Goal: Information Seeking & Learning: Learn about a topic

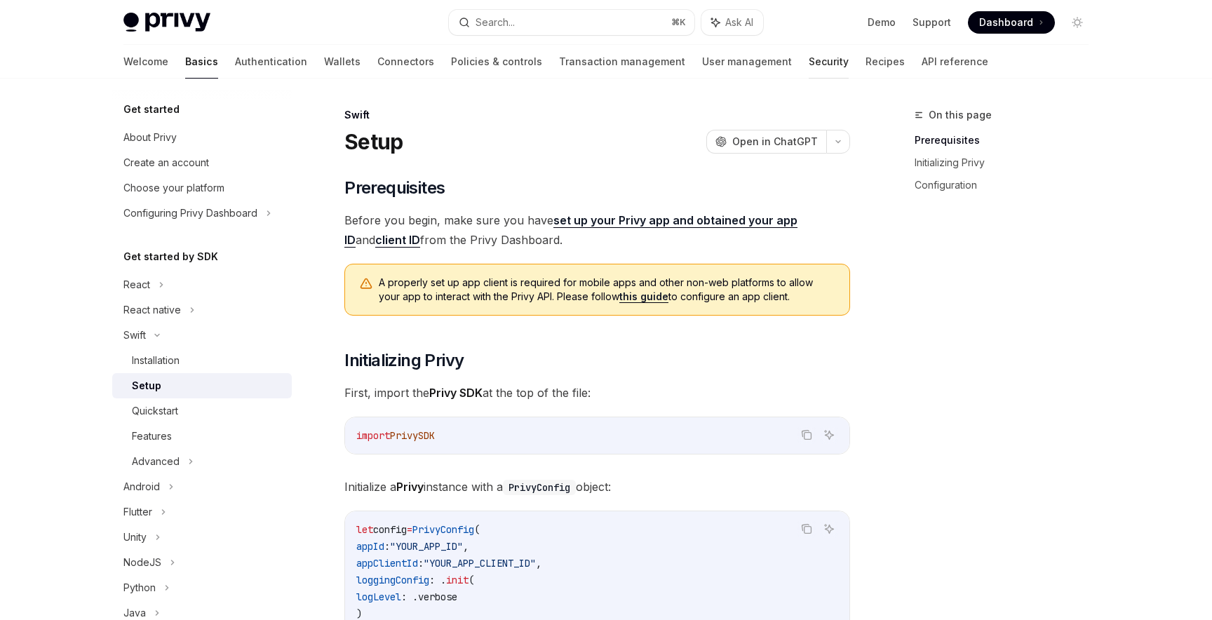
click at [809, 59] on link "Security" at bounding box center [829, 62] width 40 height 34
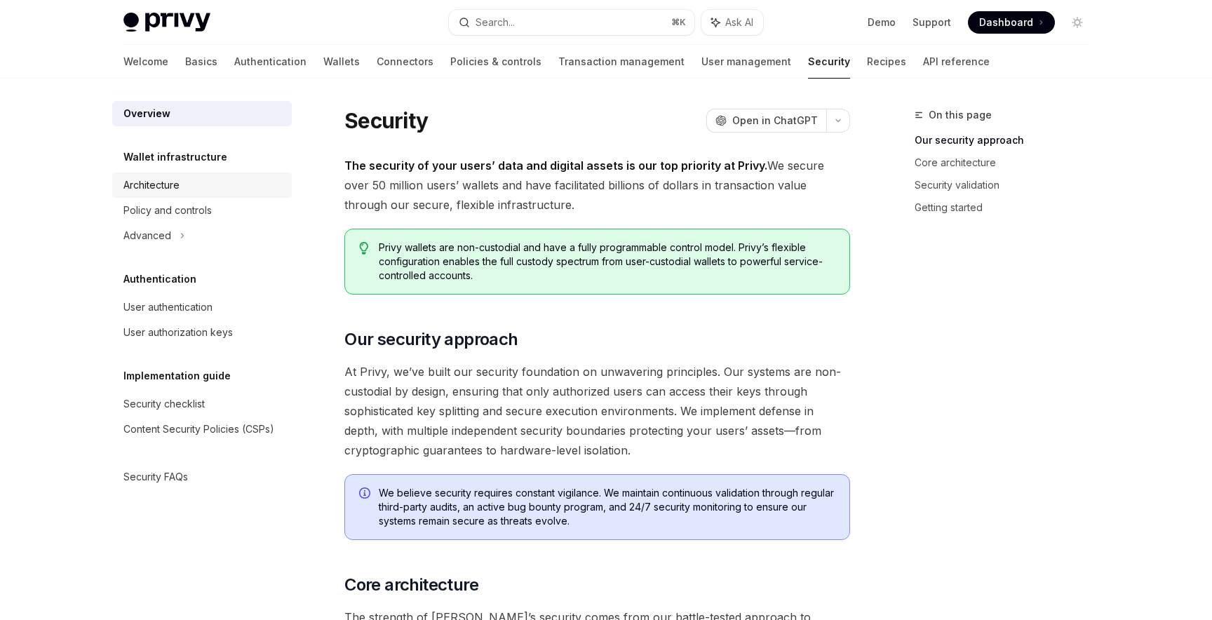
click at [152, 191] on div "Architecture" at bounding box center [151, 185] width 56 height 17
type textarea "*"
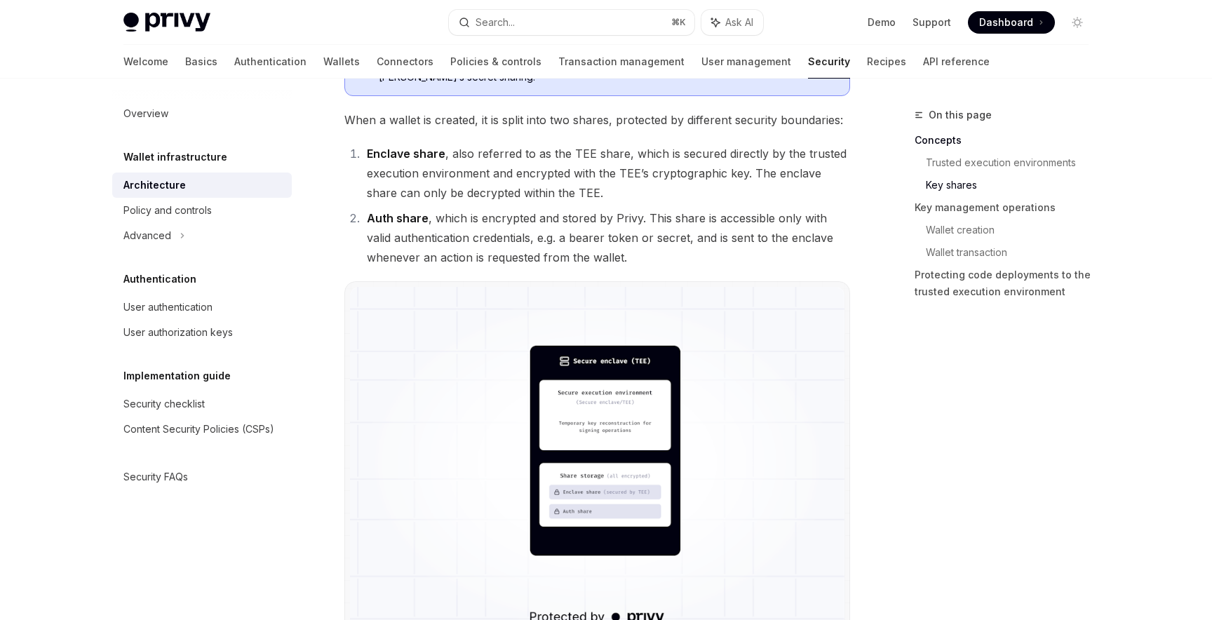
scroll to position [952, 0]
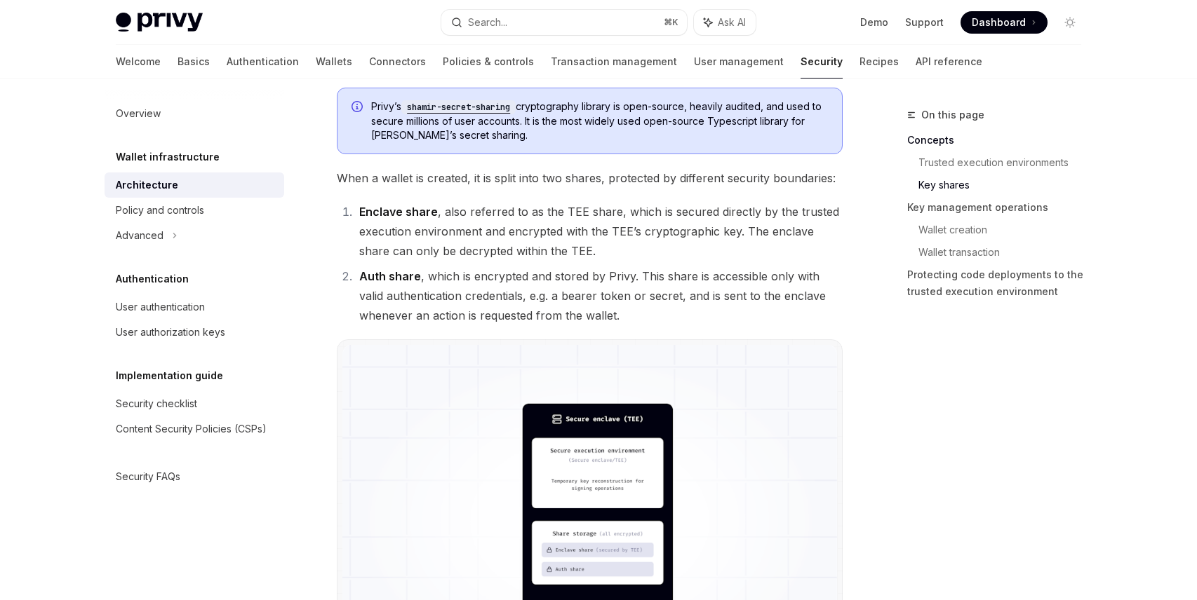
scroll to position [899, 0]
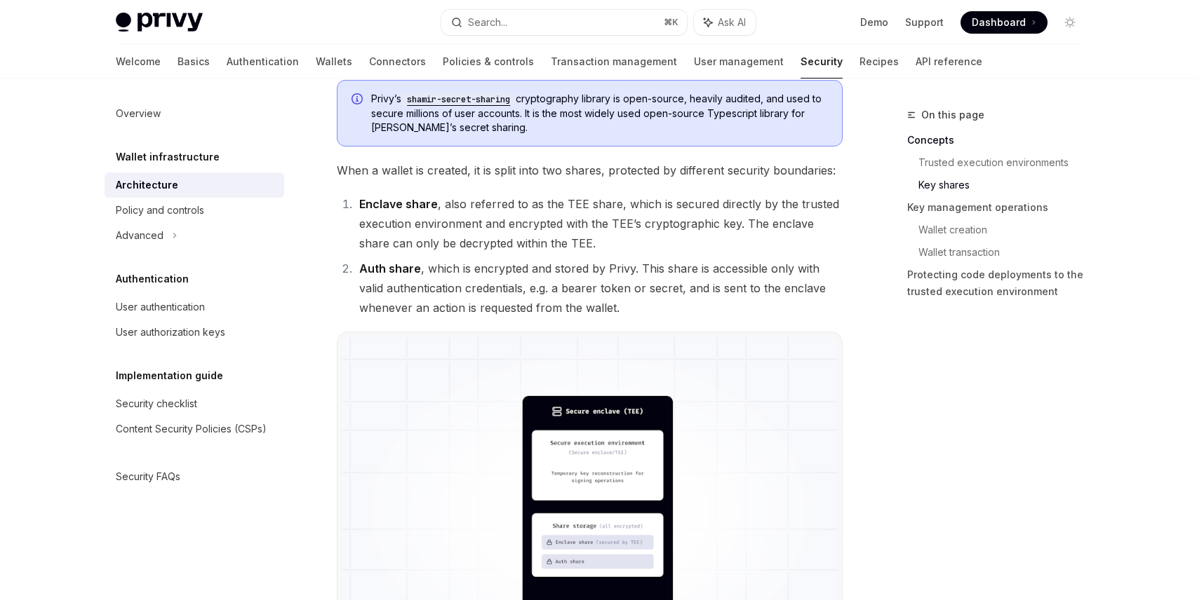
click at [494, 220] on li "Enclave share , also referred to as the TEE share, which is secured directly by…" at bounding box center [598, 223] width 487 height 59
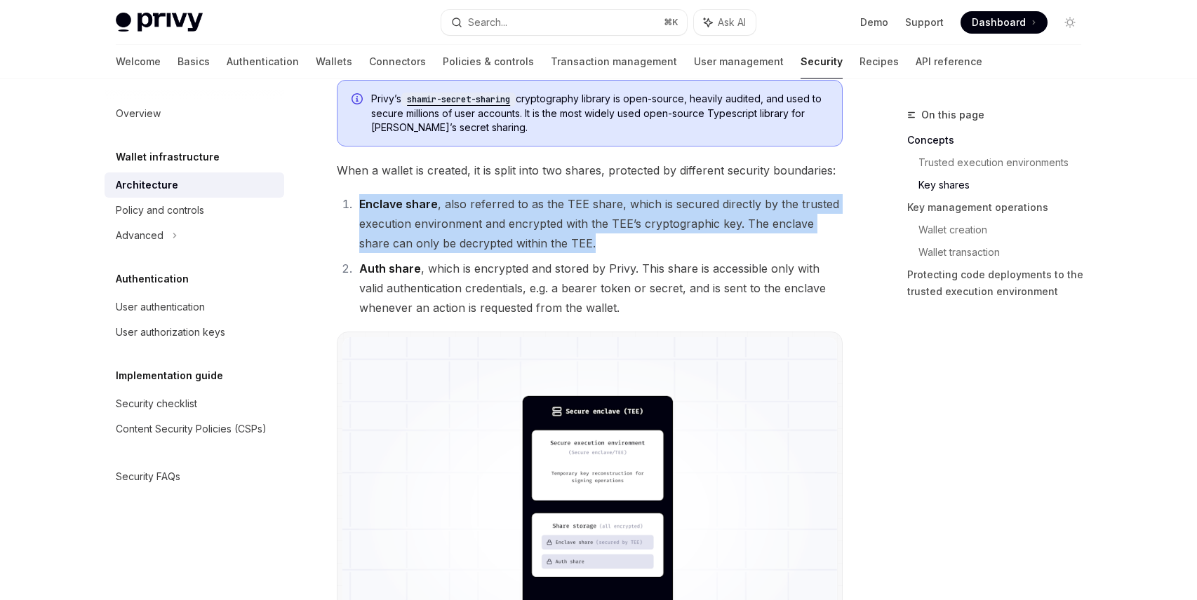
click at [494, 220] on li "Enclave share , also referred to as the TEE share, which is secured directly by…" at bounding box center [598, 223] width 487 height 59
click at [510, 220] on li "Enclave share , also referred to as the TEE share, which is secured directly by…" at bounding box center [598, 223] width 487 height 59
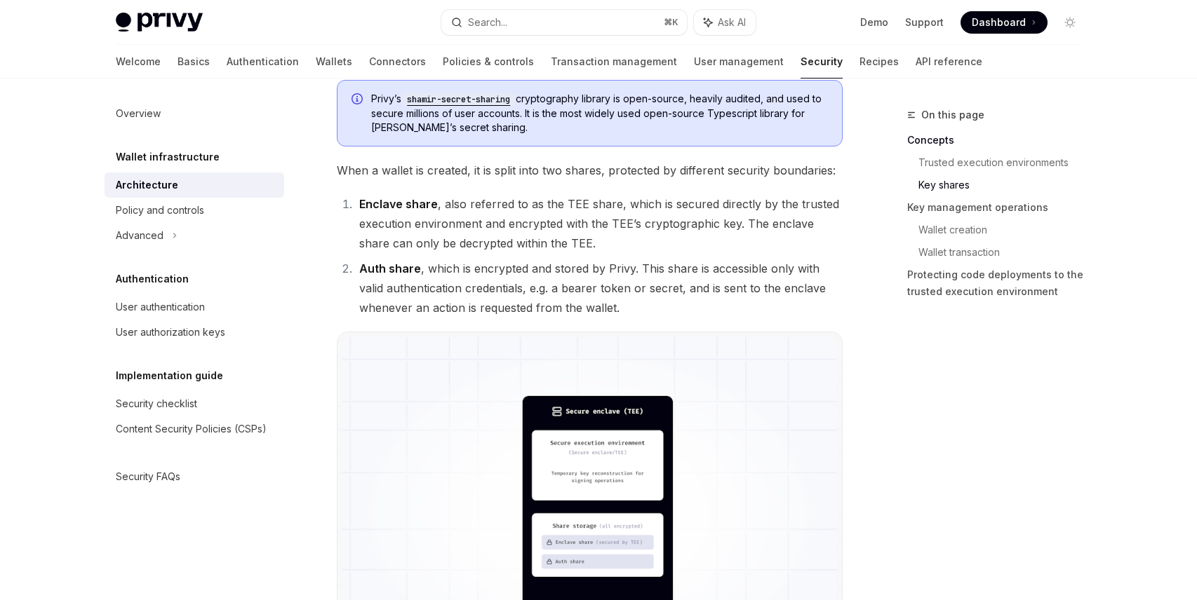
click at [405, 241] on li "Enclave share , also referred to as the TEE share, which is secured directly by…" at bounding box center [598, 223] width 487 height 59
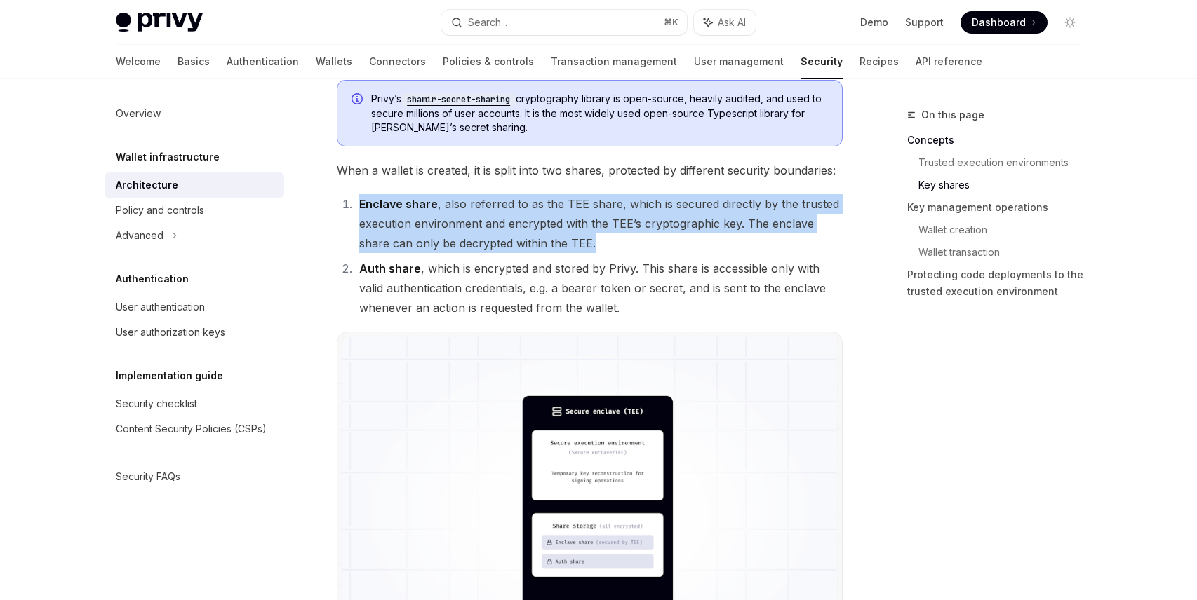
click at [405, 241] on li "Enclave share , also referred to as the TEE share, which is secured directly by…" at bounding box center [598, 223] width 487 height 59
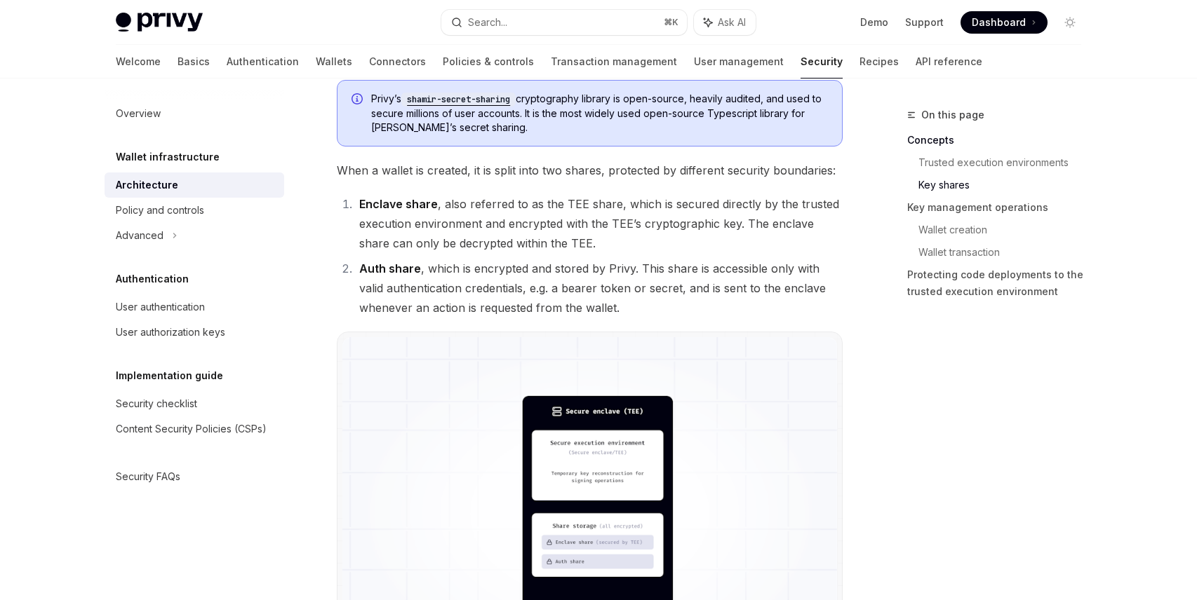
click at [453, 284] on li "Auth share , which is encrypted and stored by Privy. This share is accessible o…" at bounding box center [598, 288] width 487 height 59
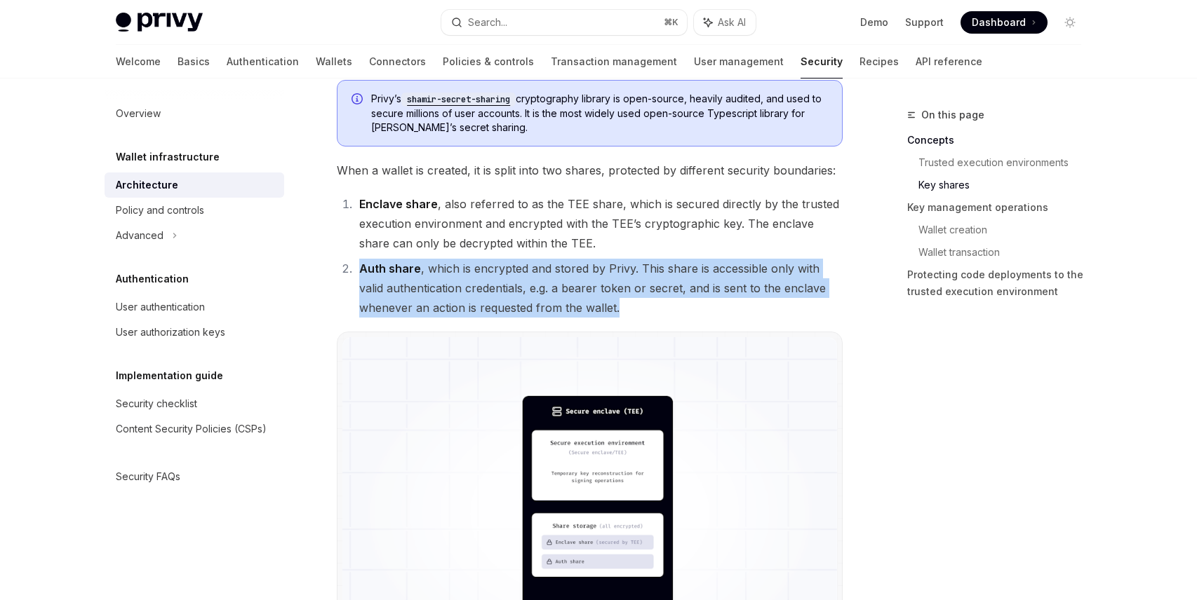
click at [453, 284] on li "Auth share , which is encrypted and stored by Privy. This share is accessible o…" at bounding box center [598, 288] width 487 height 59
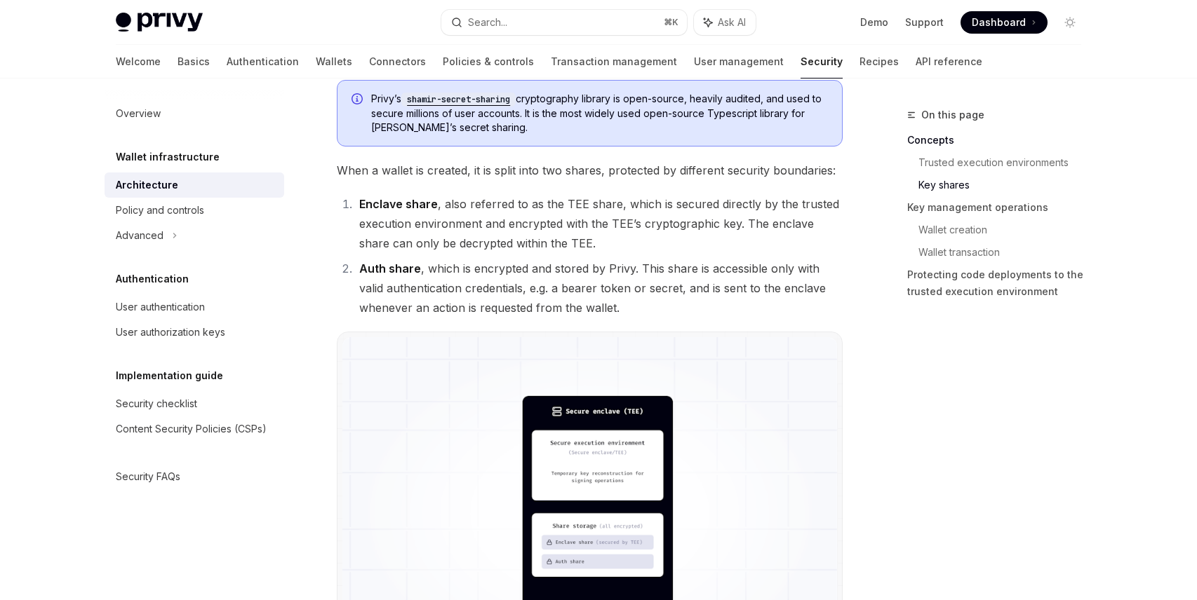
click at [482, 283] on li "Auth share , which is encrypted and stored by Privy. This share is accessible o…" at bounding box center [598, 288] width 487 height 59
click at [491, 289] on li "Auth share , which is encrypted and stored by Privy. This share is accessible o…" at bounding box center [598, 288] width 487 height 59
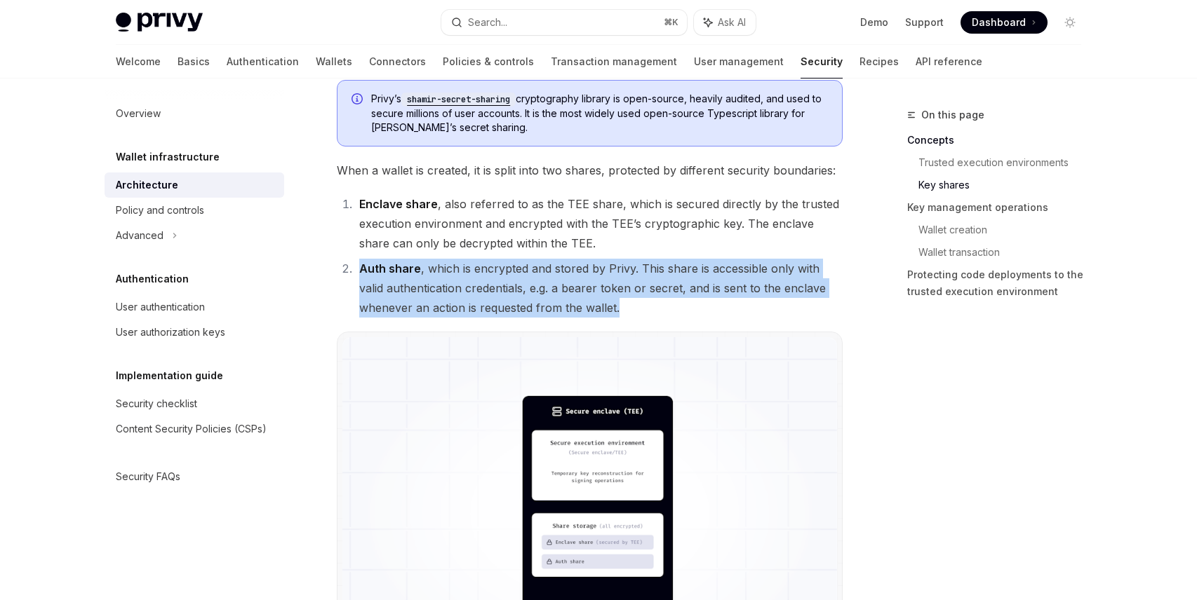
click at [491, 289] on li "Auth share , which is encrypted and stored by Privy. This share is accessible o…" at bounding box center [598, 288] width 487 height 59
click at [486, 288] on li "Auth share , which is encrypted and stored by Privy. This share is accessible o…" at bounding box center [598, 288] width 487 height 59
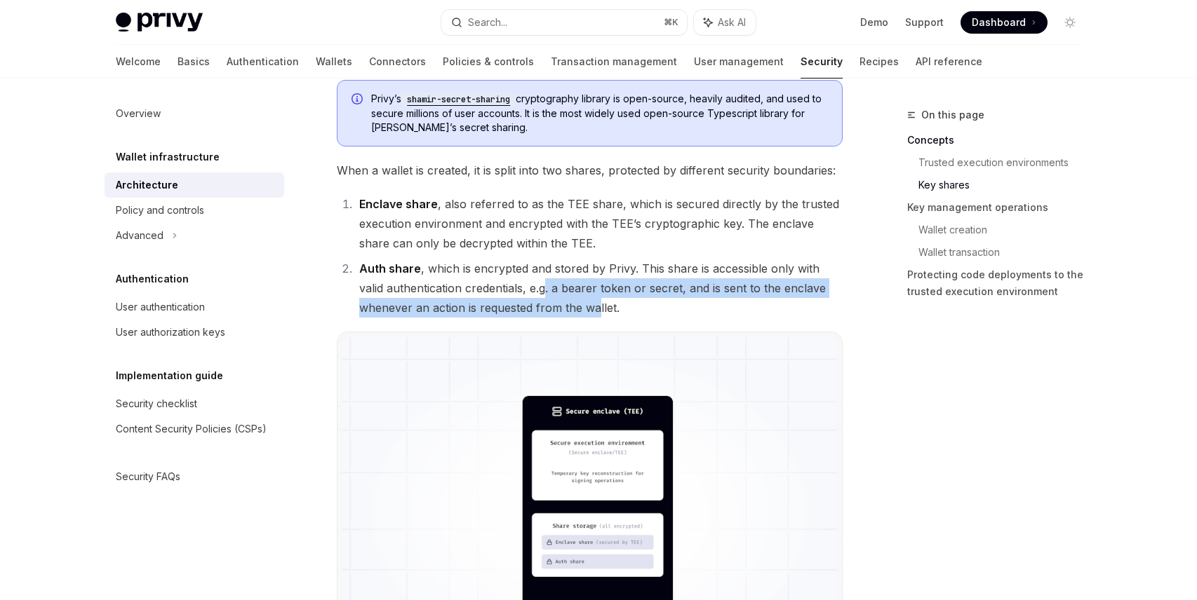
drag, startPoint x: 544, startPoint y: 290, endPoint x: 596, endPoint y: 308, distance: 55.0
click at [596, 308] on li "Auth share , which is encrypted and stored by Privy. This share is accessible o…" at bounding box center [598, 288] width 487 height 59
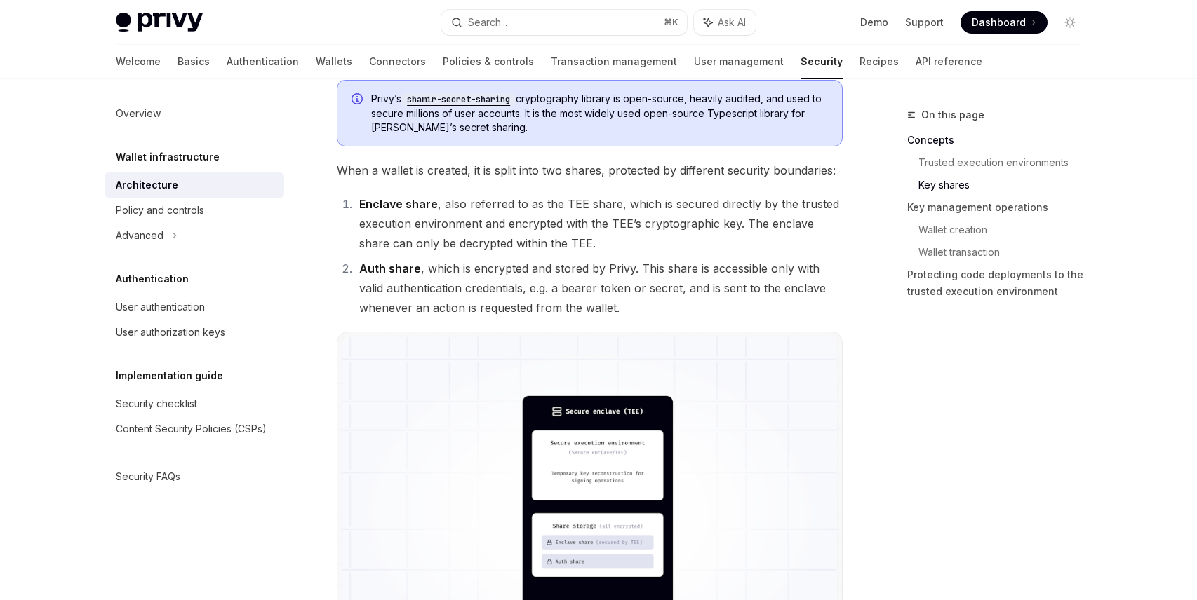
click at [499, 265] on li "Auth share , which is encrypted and stored by Privy. This share is accessible o…" at bounding box center [598, 288] width 487 height 59
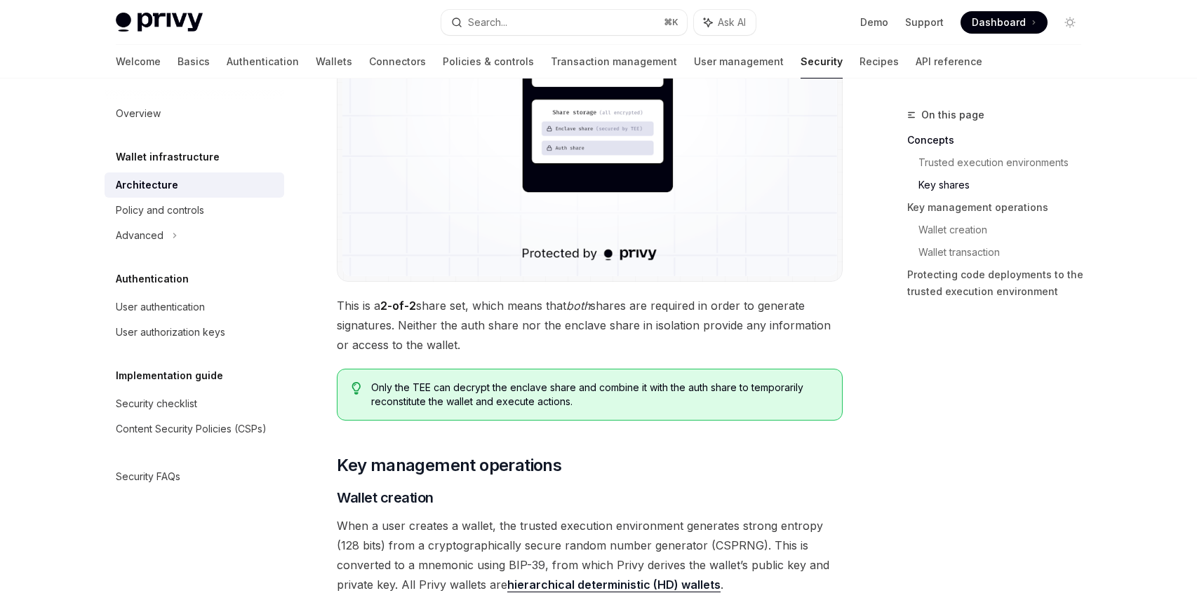
scroll to position [1364, 0]
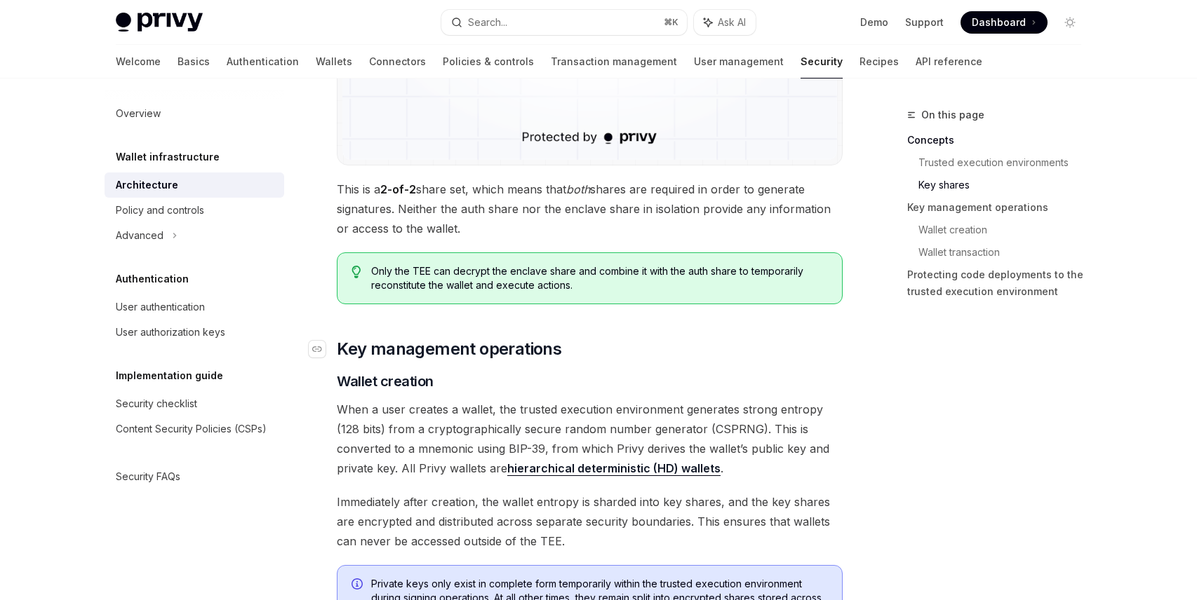
click at [451, 348] on span "Key management operations" at bounding box center [449, 349] width 224 height 22
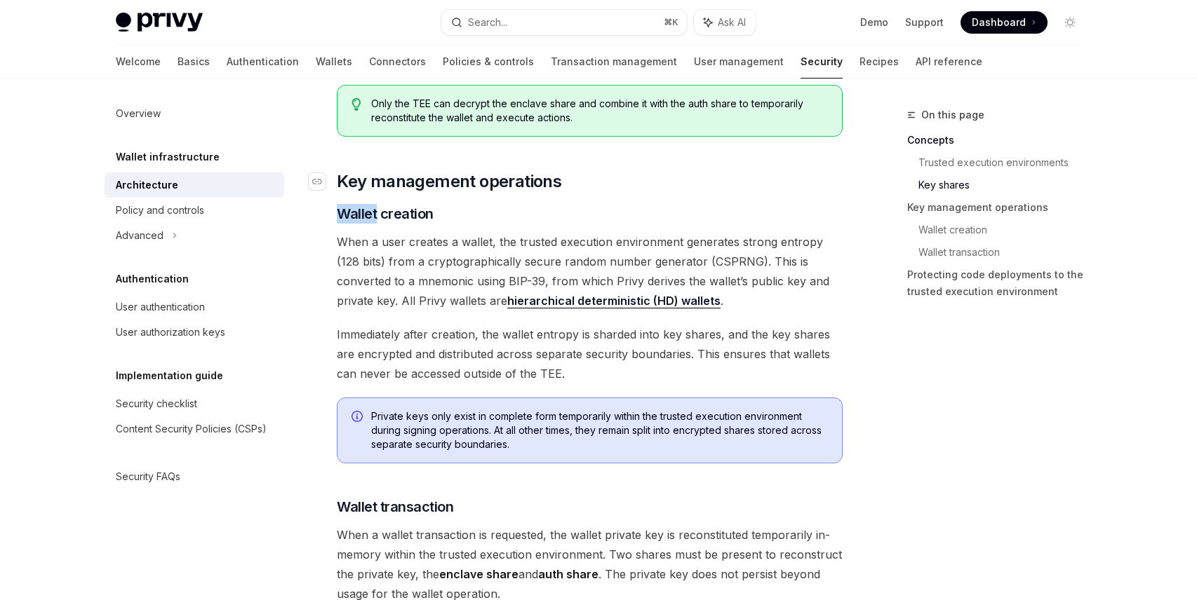
click at [451, 348] on div "Privy’s security architecture combines trusted execution environments (TEEs) wi…" at bounding box center [590, 156] width 506 height 3152
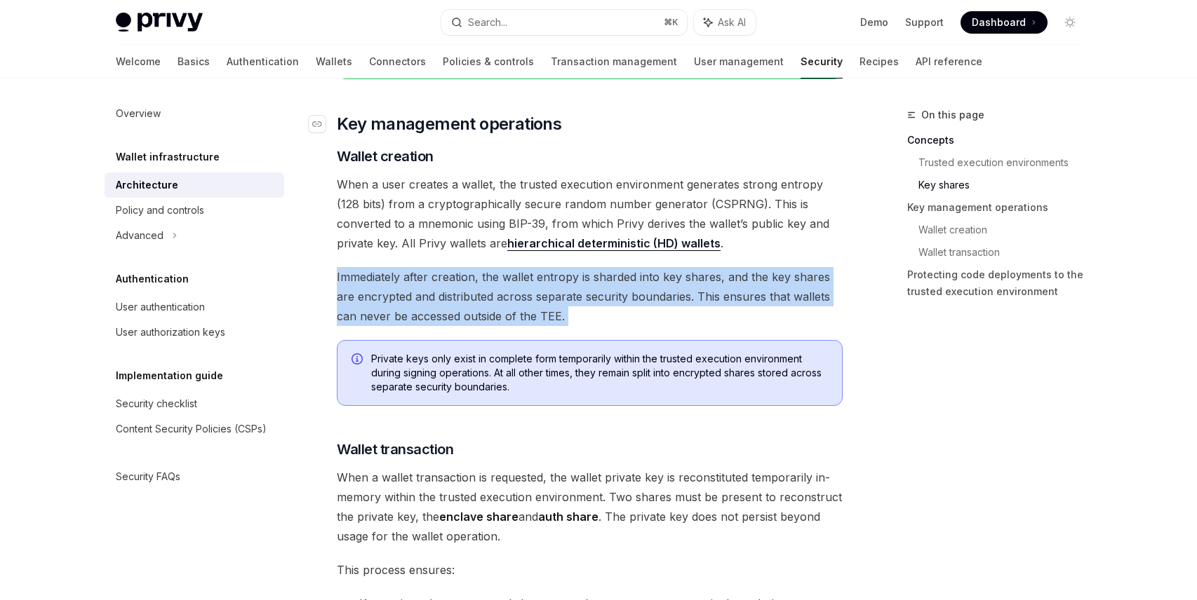
click at [451, 348] on div "Privy’s security architecture combines trusted execution environments (TEEs) wi…" at bounding box center [590, 98] width 506 height 3152
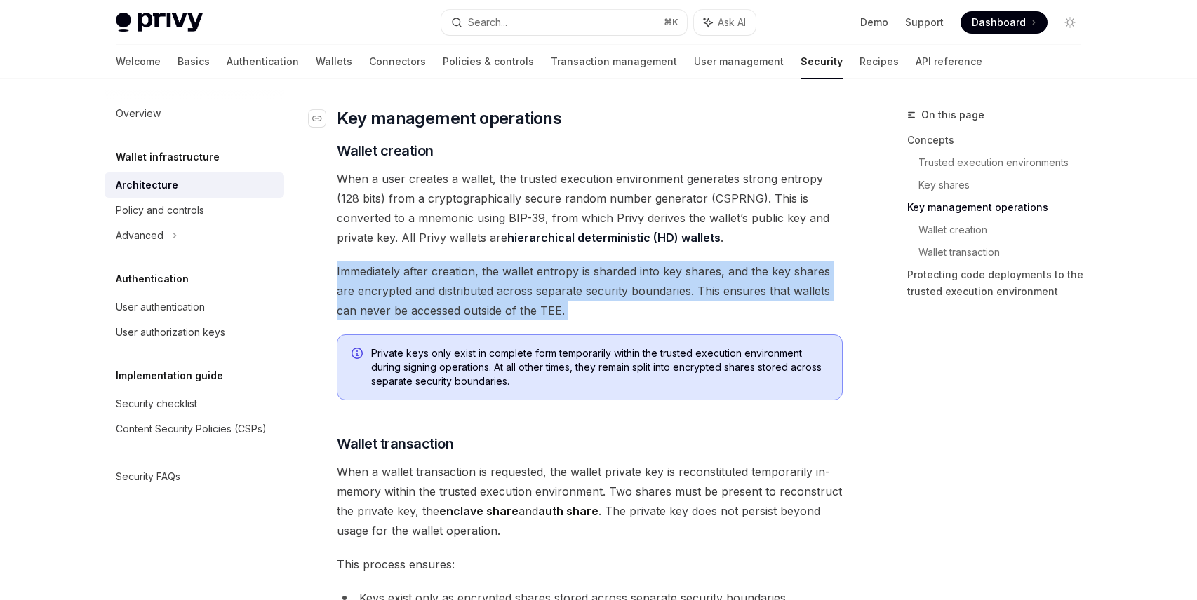
scroll to position [1661, 0]
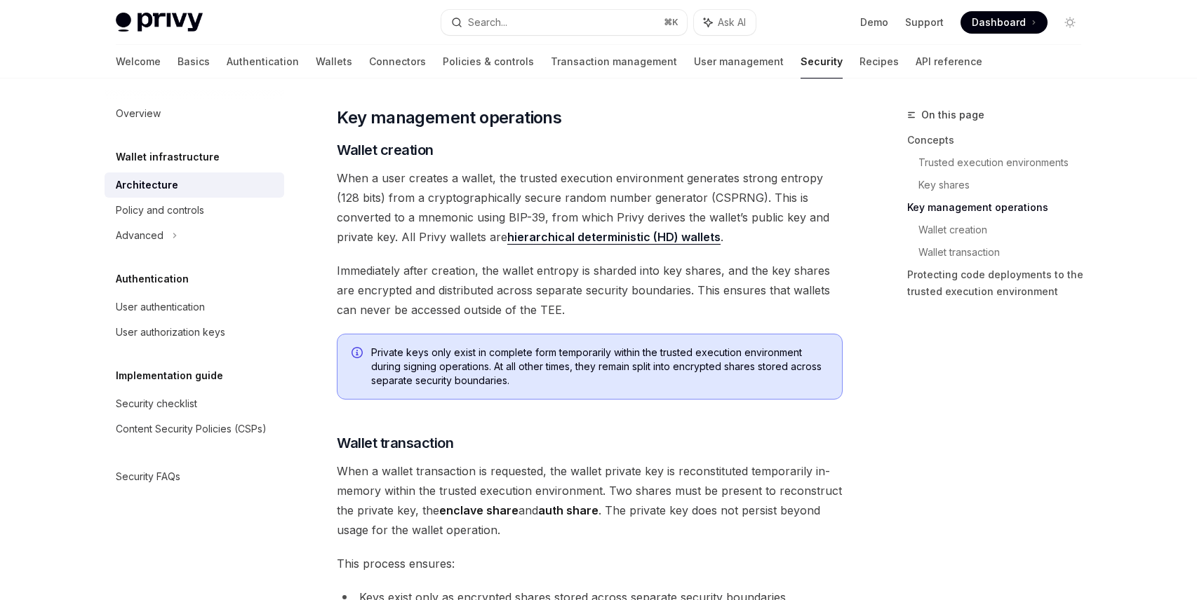
click at [434, 179] on span "When a user creates a wallet, the trusted execution environment generates stron…" at bounding box center [590, 207] width 506 height 79
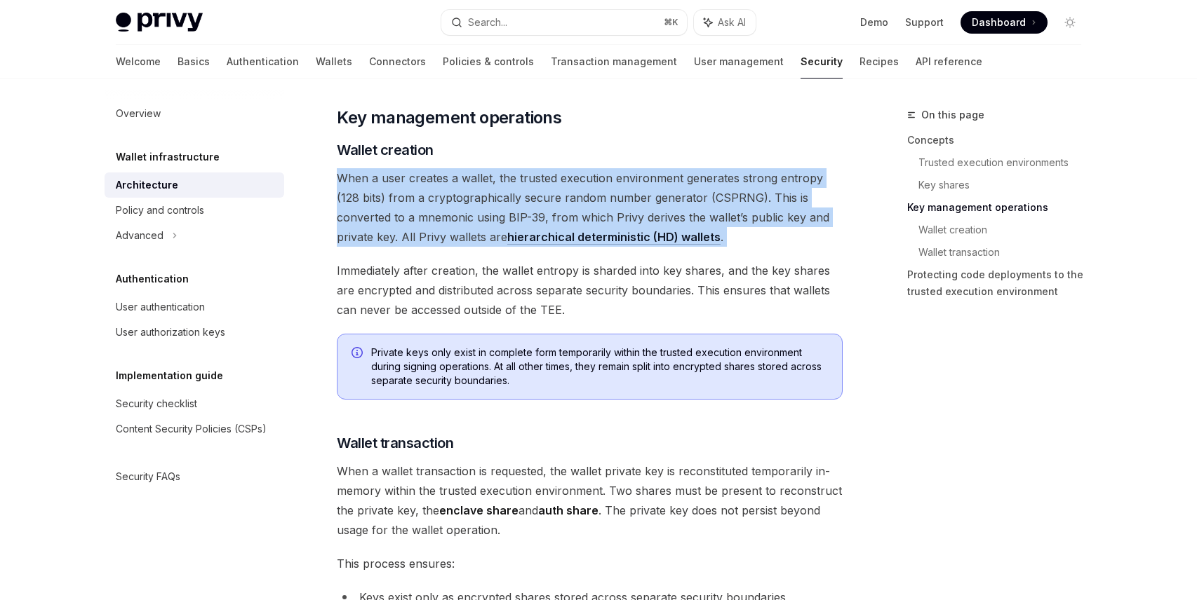
click at [434, 179] on span "When a user creates a wallet, the trusted execution environment generates stron…" at bounding box center [590, 207] width 506 height 79
click at [437, 179] on span "When a user creates a wallet, the trusted execution environment generates stron…" at bounding box center [590, 207] width 506 height 79
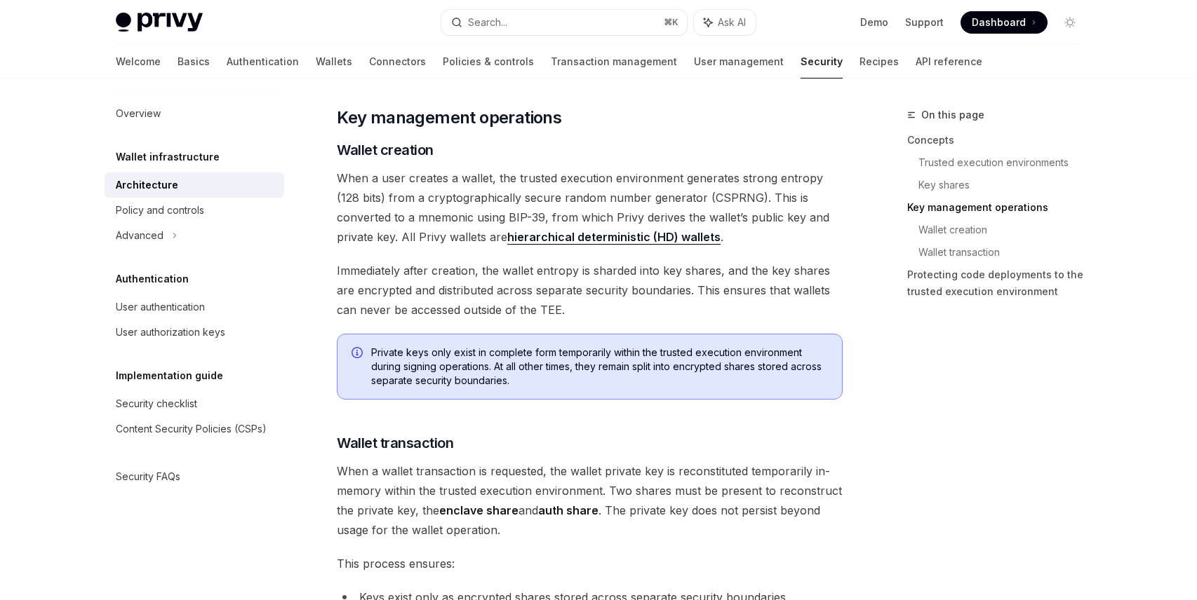
click at [405, 278] on span "Immediately after creation, the wallet entropy is sharded into key shares, and …" at bounding box center [590, 290] width 506 height 59
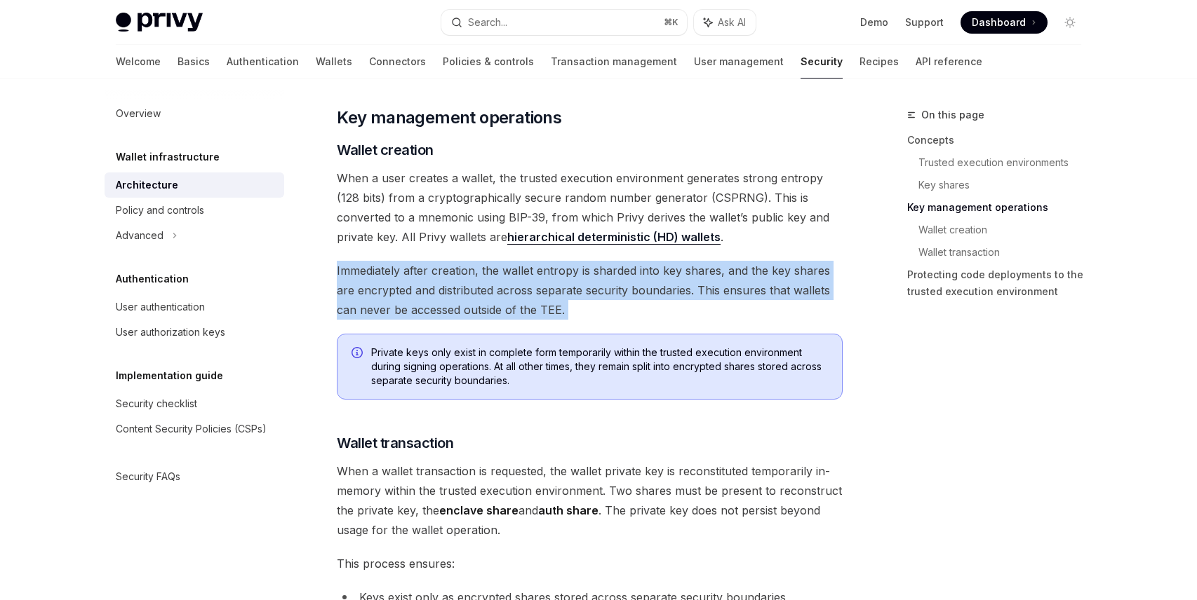
click at [405, 278] on span "Immediately after creation, the wallet entropy is sharded into key shares, and …" at bounding box center [590, 290] width 506 height 59
click at [434, 288] on span "Immediately after creation, the wallet entropy is sharded into key shares, and …" at bounding box center [590, 290] width 506 height 59
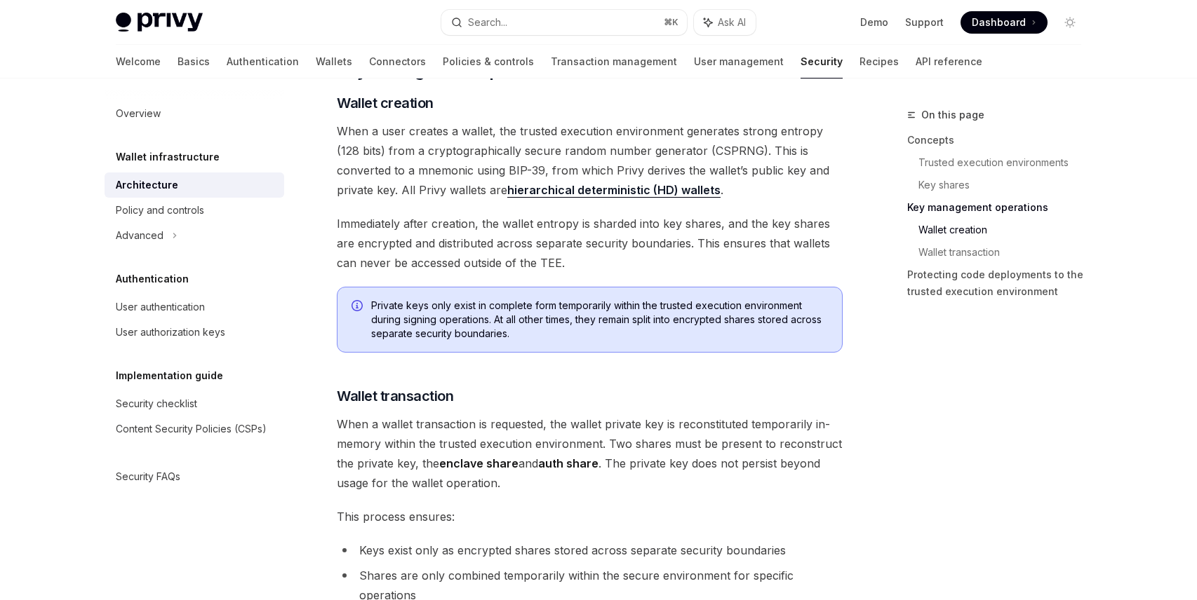
scroll to position [1721, 0]
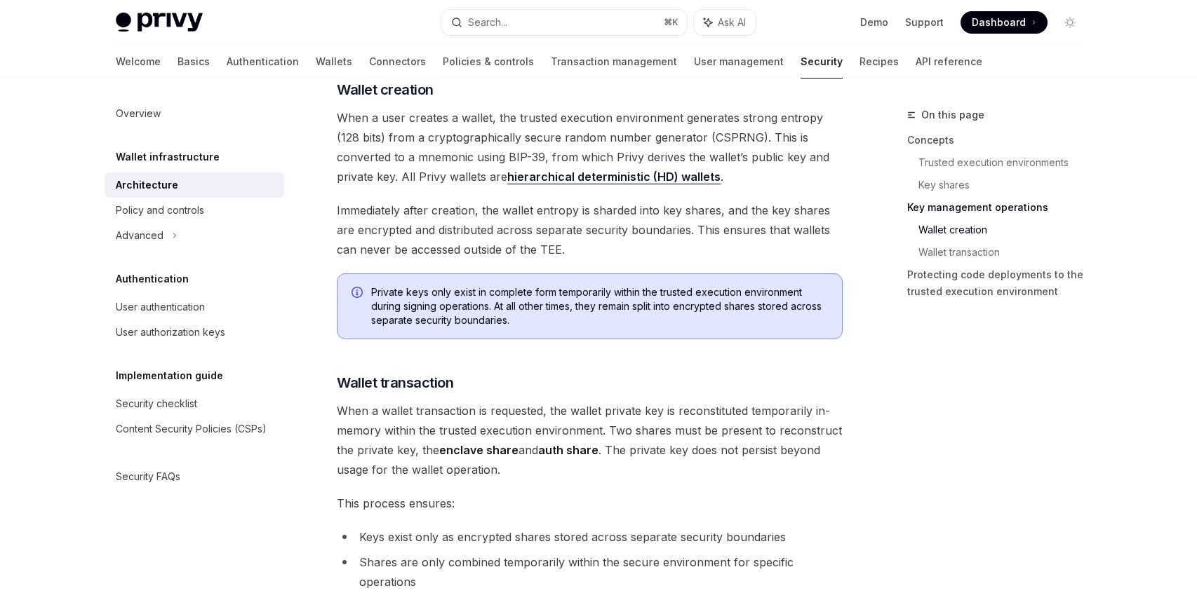
click at [436, 292] on span "Private keys only exist in complete form temporarily within the trusted executi…" at bounding box center [599, 306] width 457 height 42
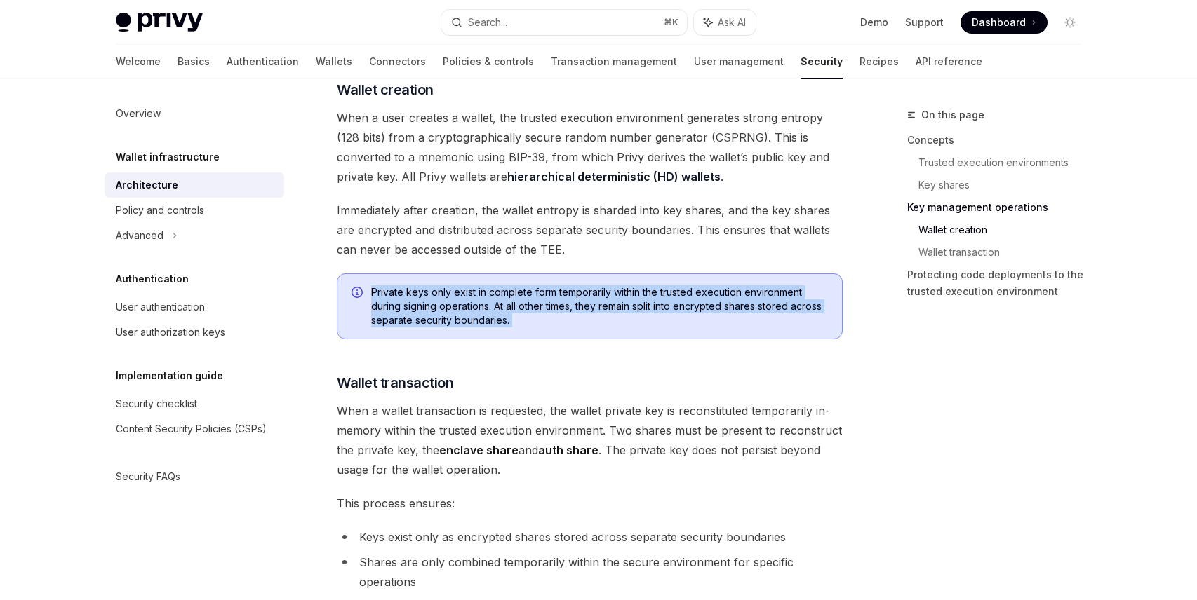
click at [436, 292] on span "Private keys only exist in complete form temporarily within the trusted executi…" at bounding box center [599, 306] width 457 height 42
click at [441, 316] on span "Private keys only exist in complete form temporarily within the trusted executi…" at bounding box center [599, 306] width 457 height 42
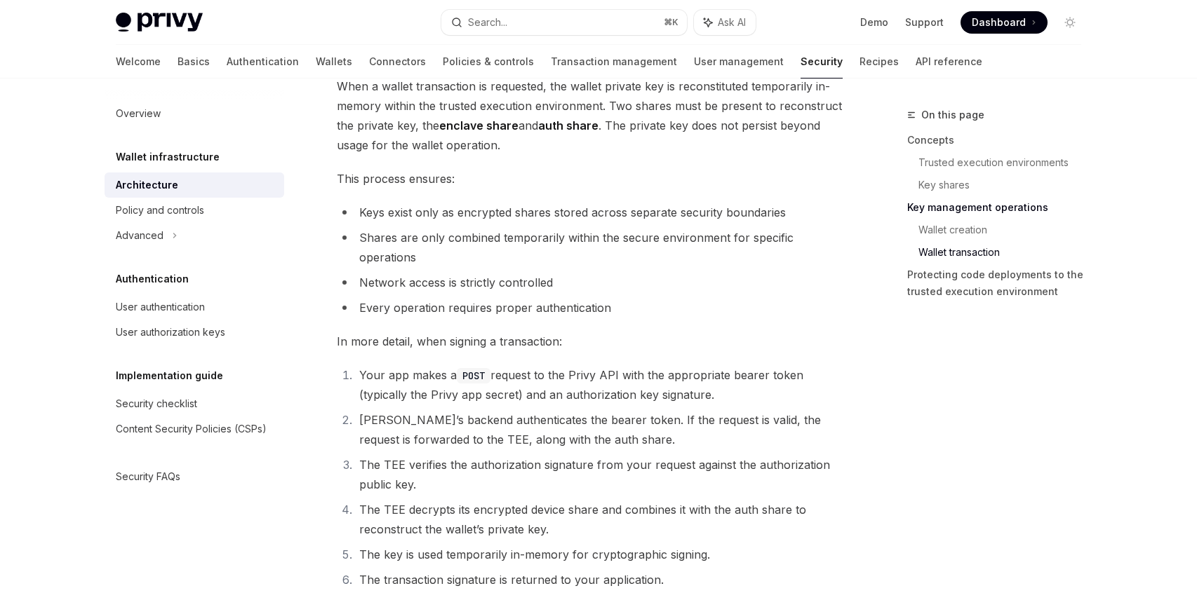
scroll to position [2053, 0]
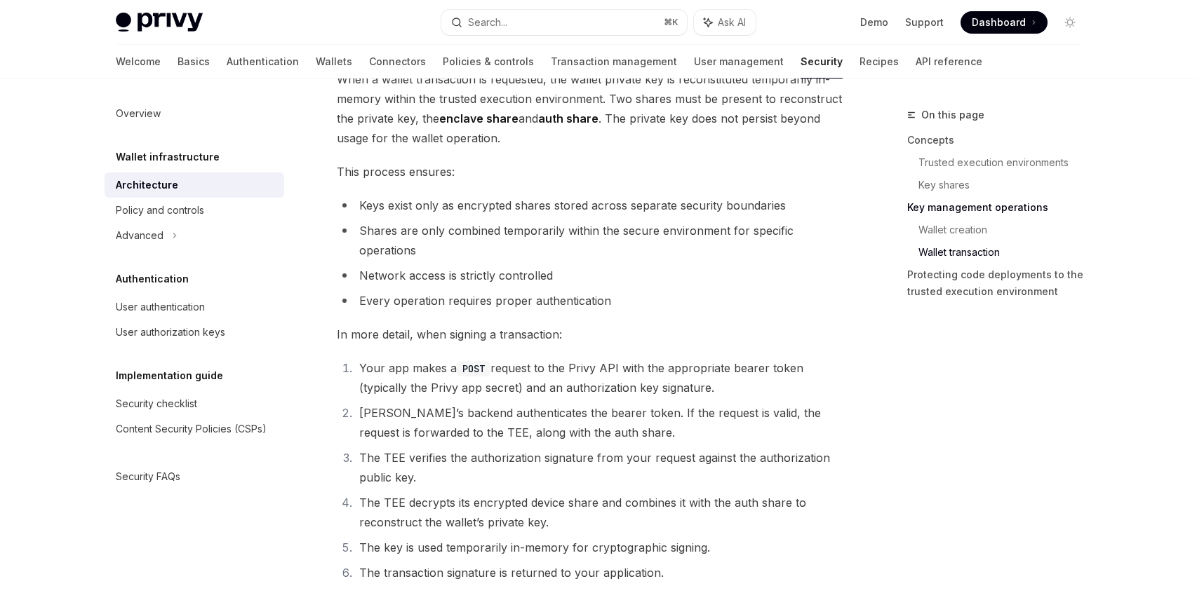
click at [415, 203] on li "Keys exist only as encrypted shares stored across separate security boundaries" at bounding box center [590, 206] width 506 height 20
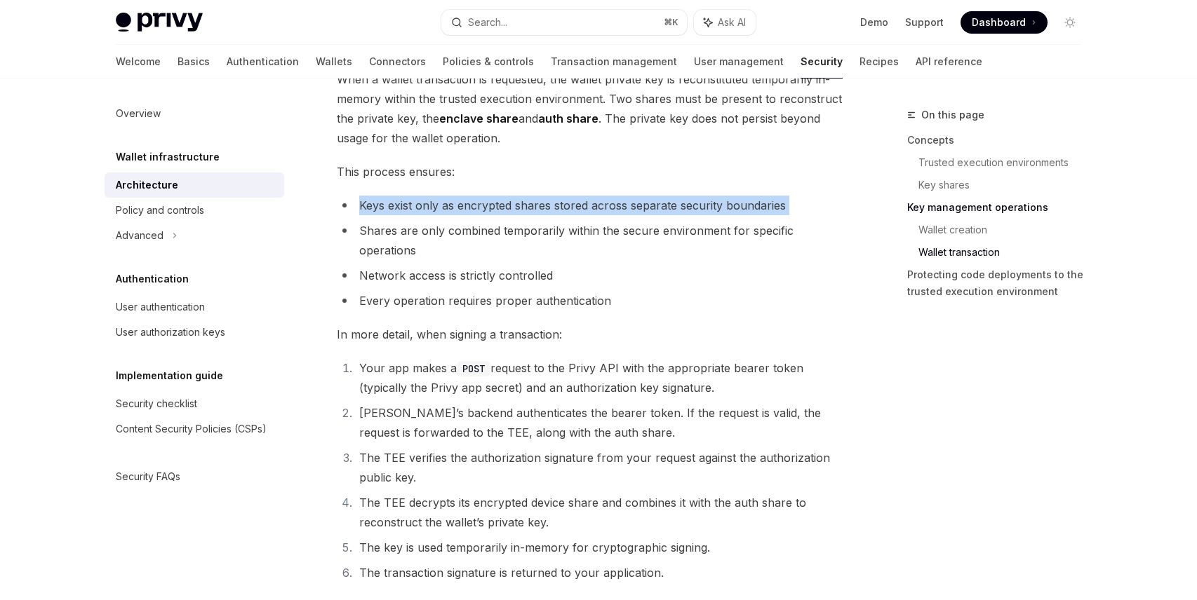
click at [415, 203] on li "Keys exist only as encrypted shares stored across separate security boundaries" at bounding box center [590, 206] width 506 height 20
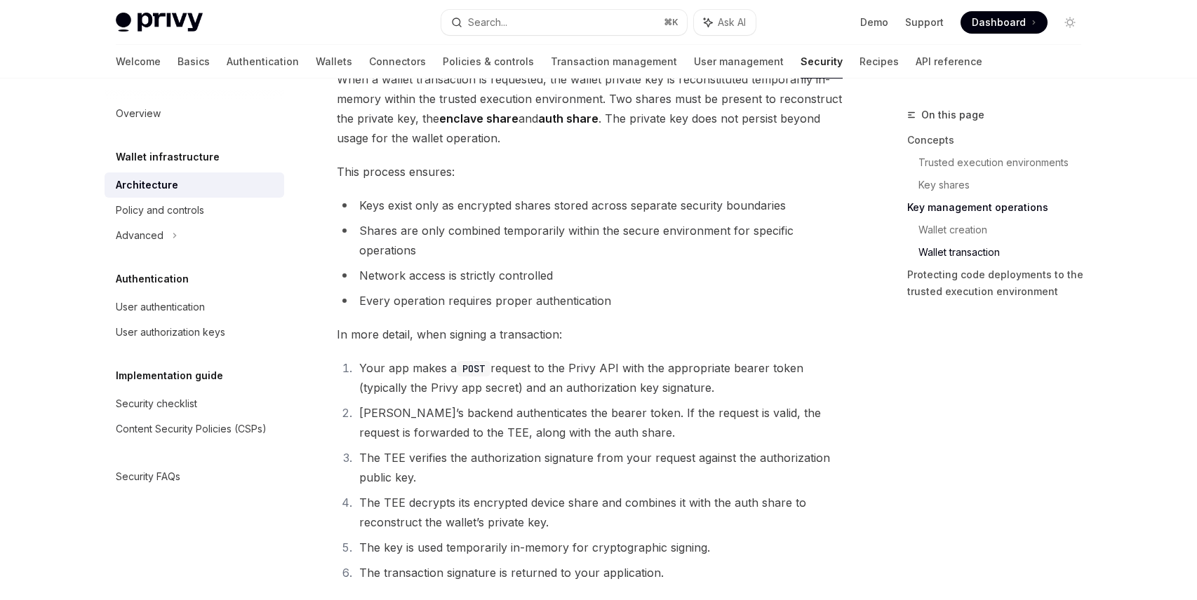
click at [433, 230] on li "Shares are only combined temporarily within the secure environment for specific…" at bounding box center [590, 240] width 506 height 39
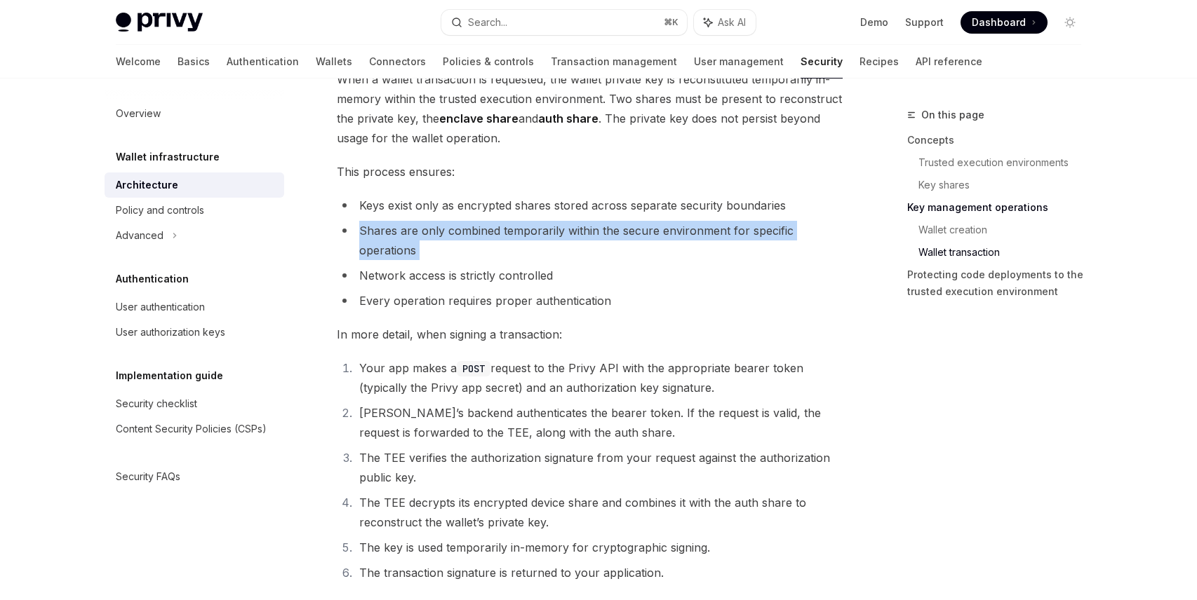
click at [433, 230] on li "Shares are only combined temporarily within the secure environment for specific…" at bounding box center [590, 240] width 506 height 39
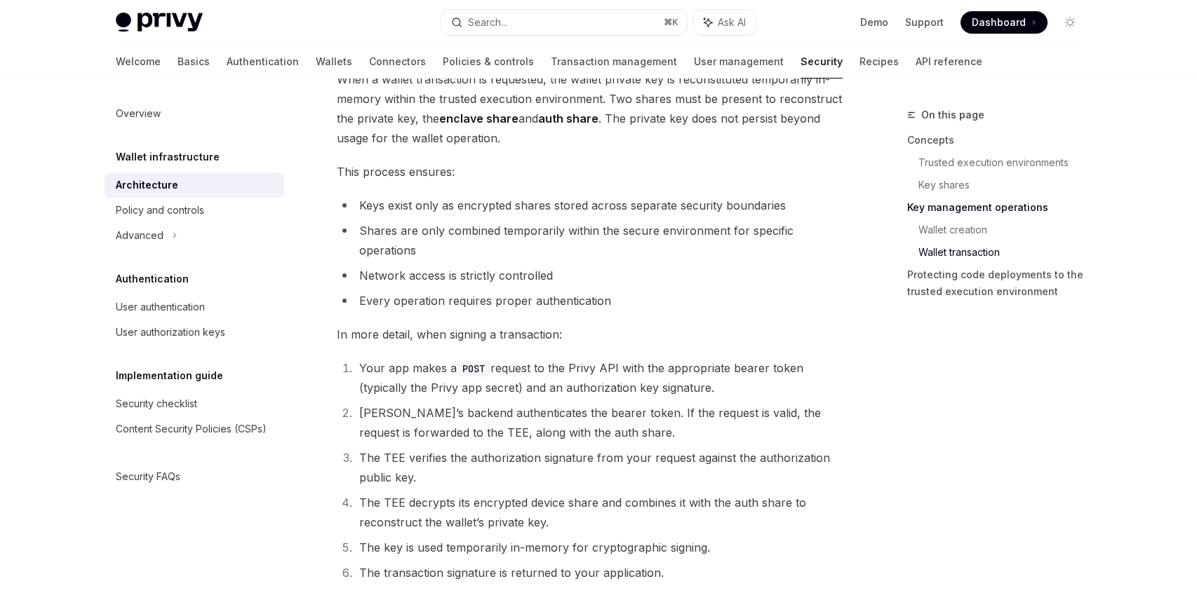
click at [447, 213] on li "Keys exist only as encrypted shares stored across separate security boundaries" at bounding box center [590, 206] width 506 height 20
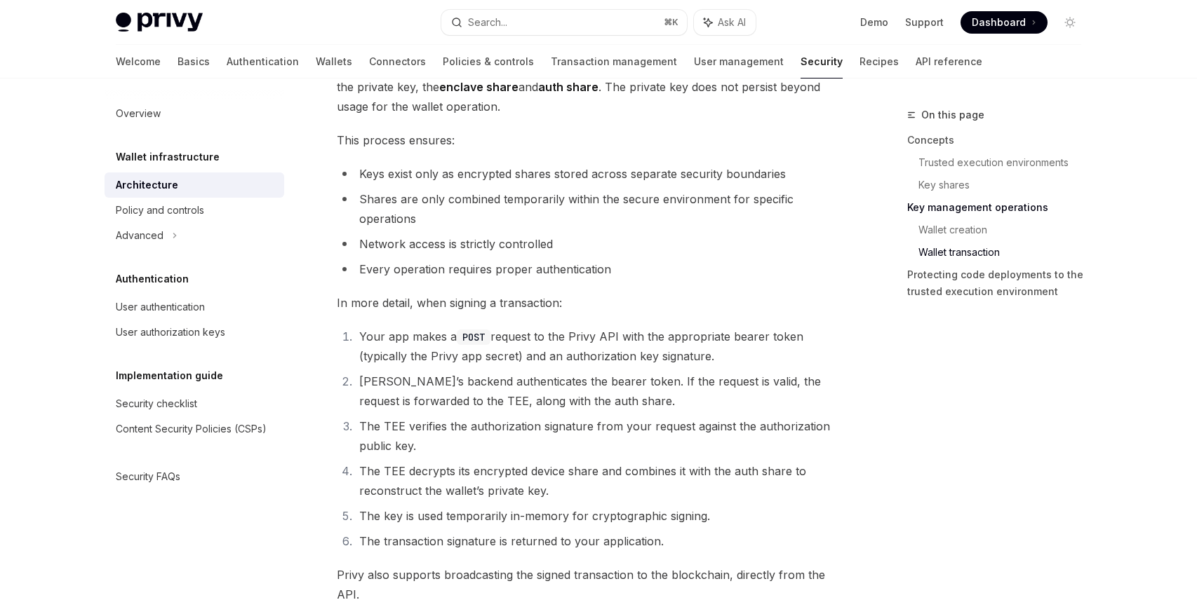
scroll to position [2087, 0]
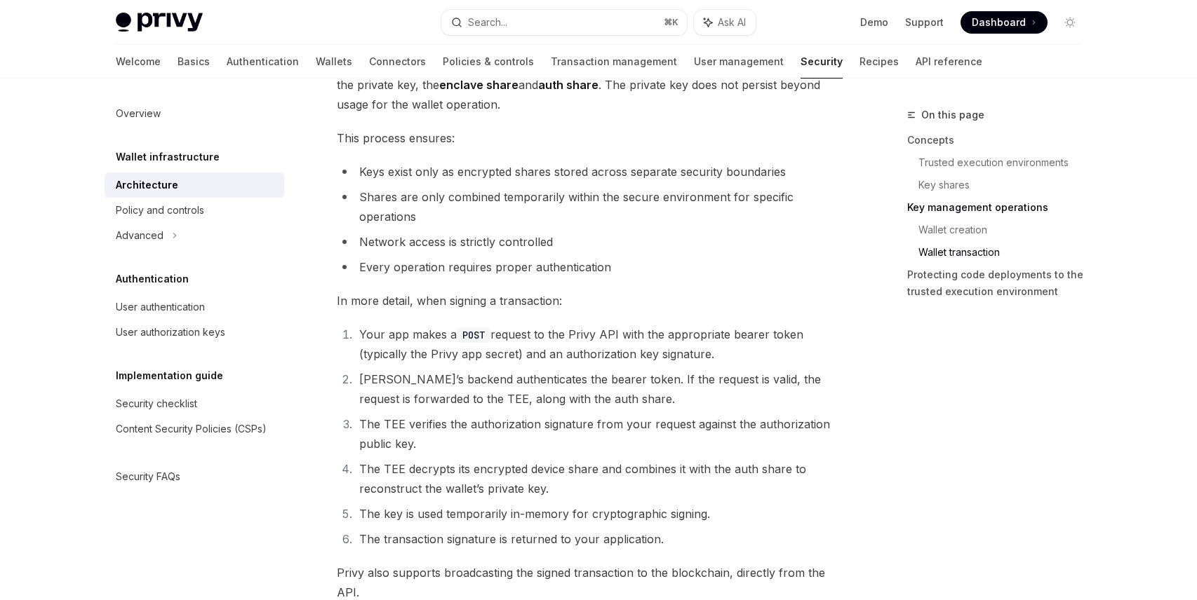
click at [471, 241] on li "Network access is strictly controlled" at bounding box center [590, 242] width 506 height 20
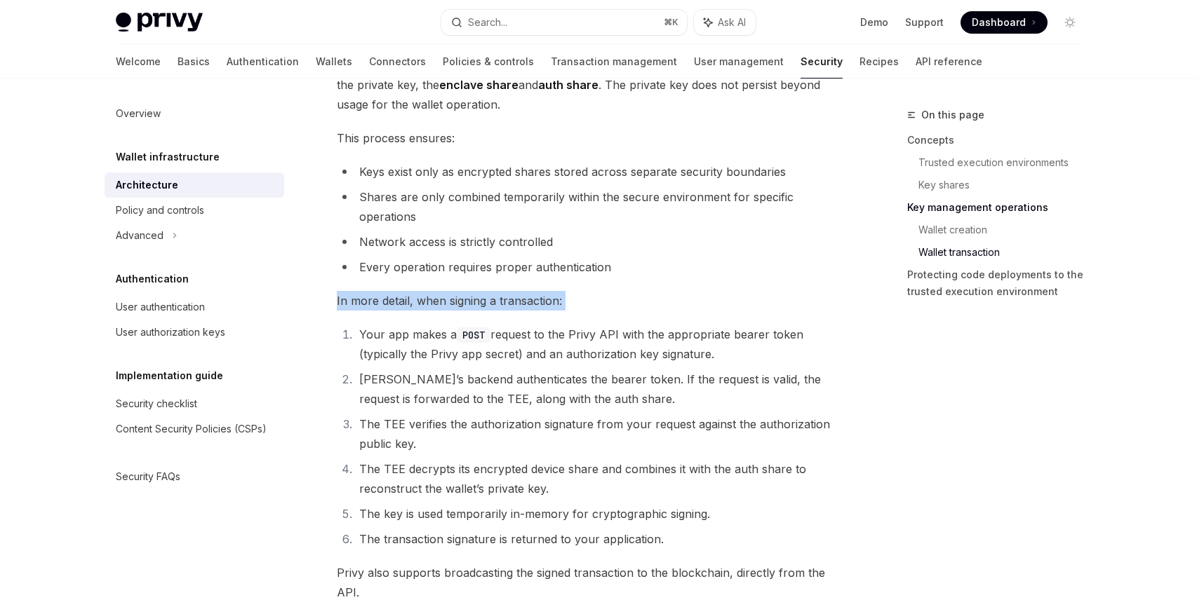
click at [492, 254] on ul "Keys exist only as encrypted shares stored across separate security boundaries …" at bounding box center [590, 219] width 506 height 115
click at [479, 262] on li "Every operation requires proper authentication" at bounding box center [590, 267] width 506 height 20
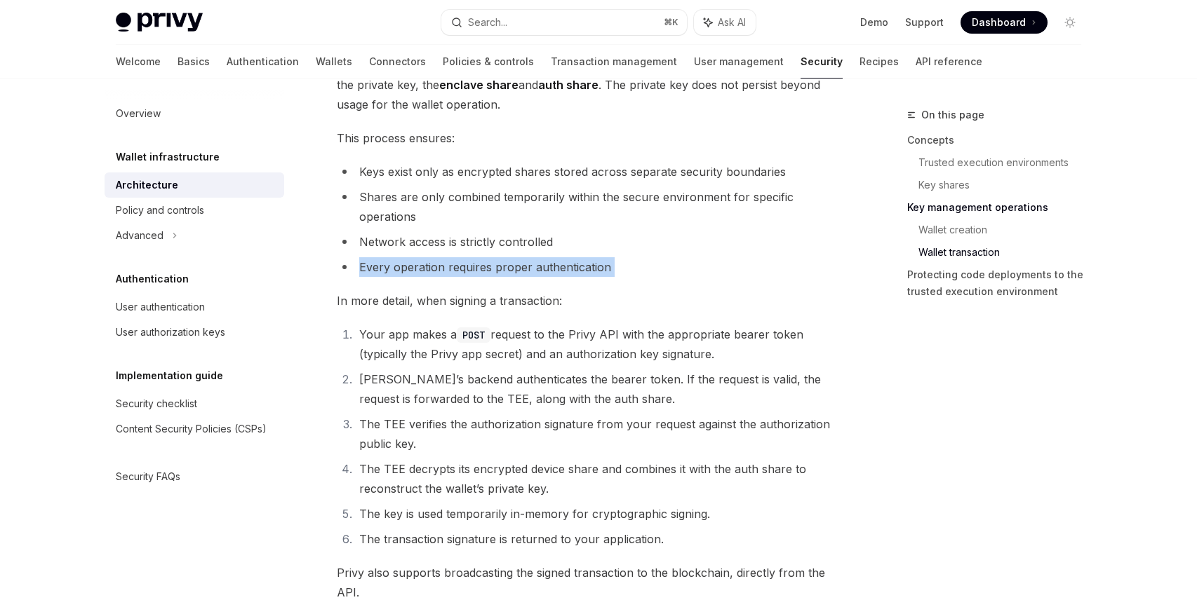
click at [479, 262] on li "Every operation requires proper authentication" at bounding box center [590, 267] width 506 height 20
click at [482, 250] on li "Network access is strictly controlled" at bounding box center [590, 242] width 506 height 20
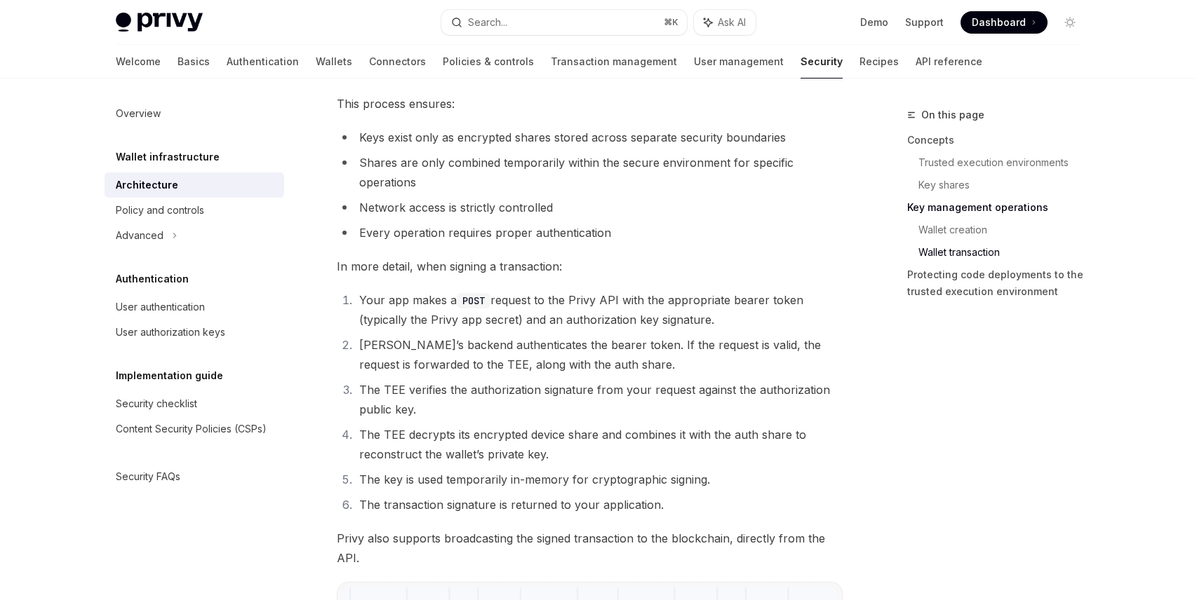
scroll to position [2125, 0]
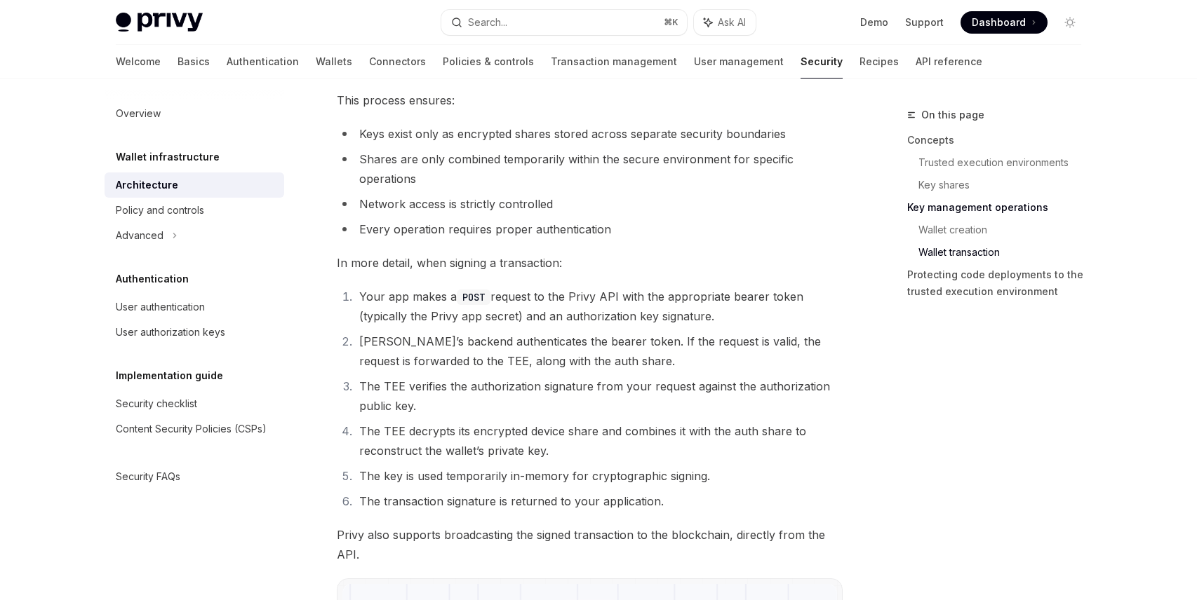
click at [410, 299] on li "Your app makes a POST request to the Privy API with the appropriate bearer toke…" at bounding box center [598, 306] width 487 height 39
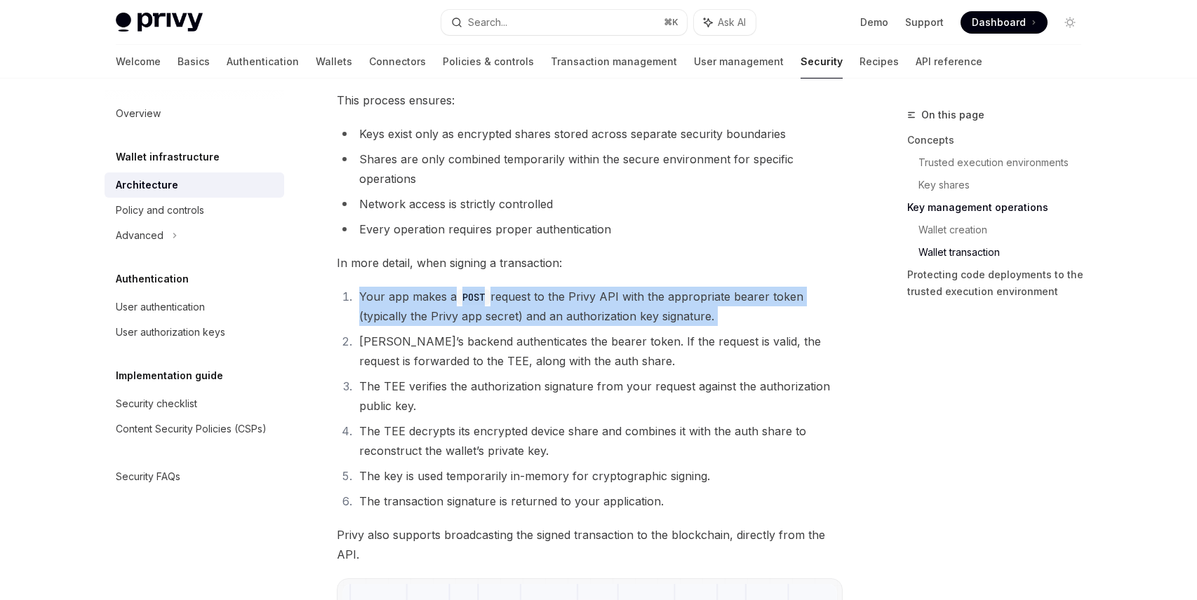
click at [410, 299] on li "Your app makes a POST request to the Privy API with the appropriate bearer toke…" at bounding box center [598, 306] width 487 height 39
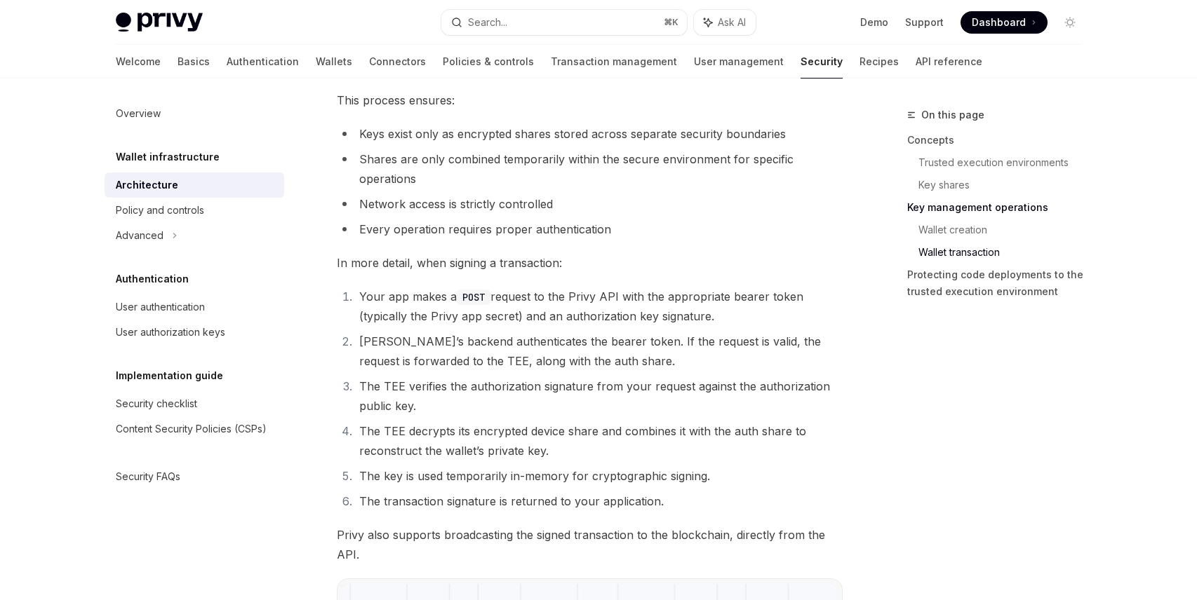
click at [422, 263] on span "In more detail, when signing a transaction:" at bounding box center [590, 263] width 506 height 20
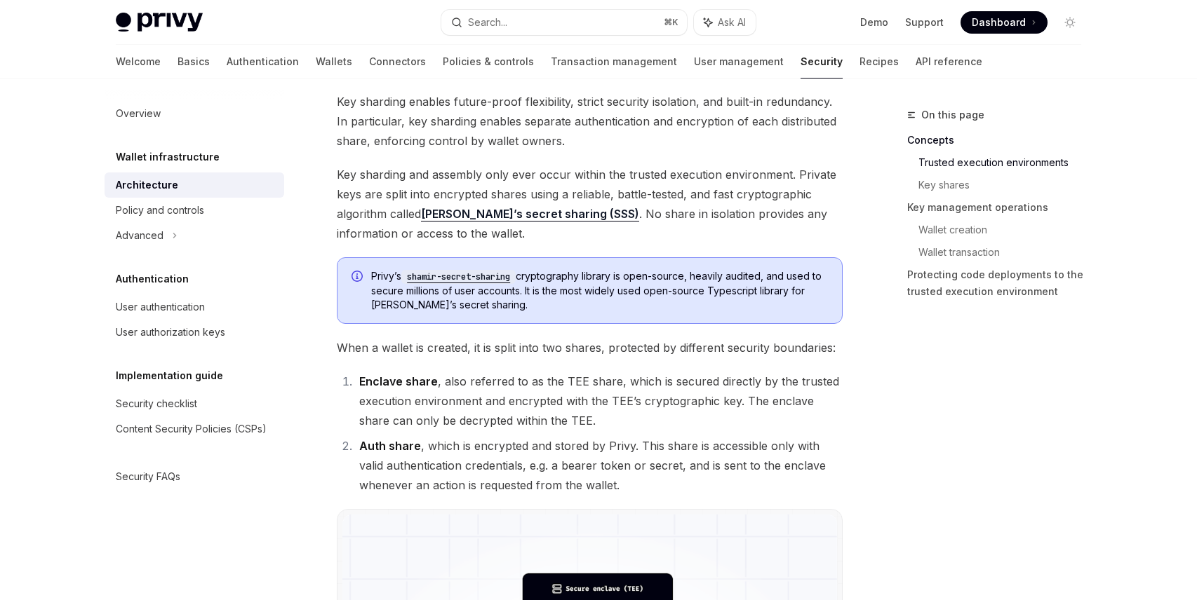
scroll to position [574, 0]
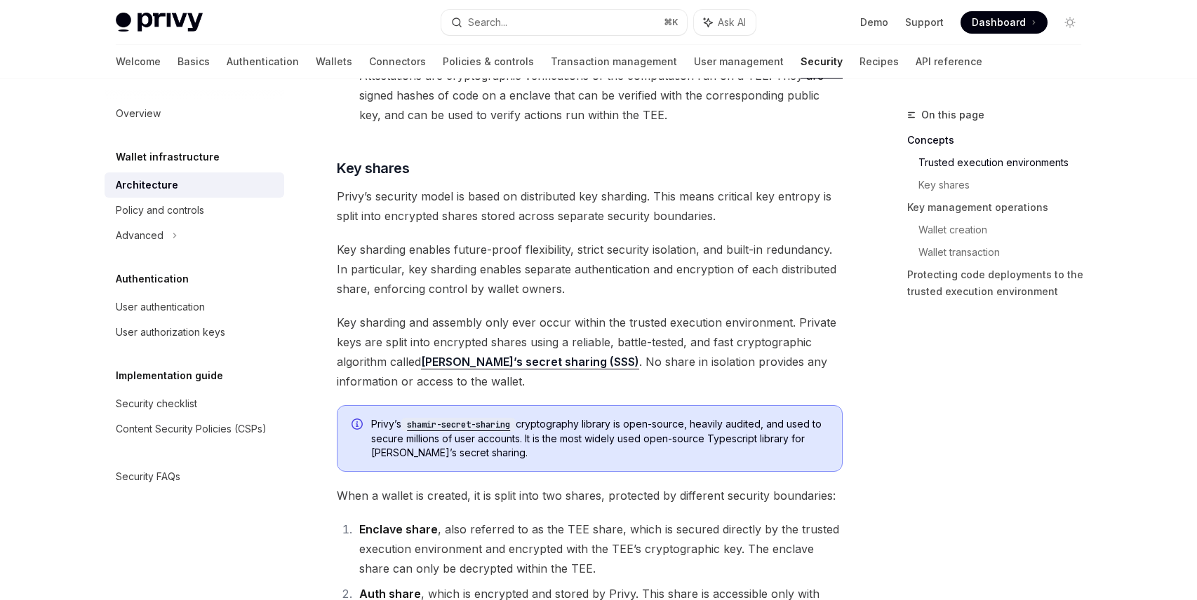
click at [497, 210] on span "Privy’s security model is based on distributed key sharding. This means critica…" at bounding box center [590, 206] width 506 height 39
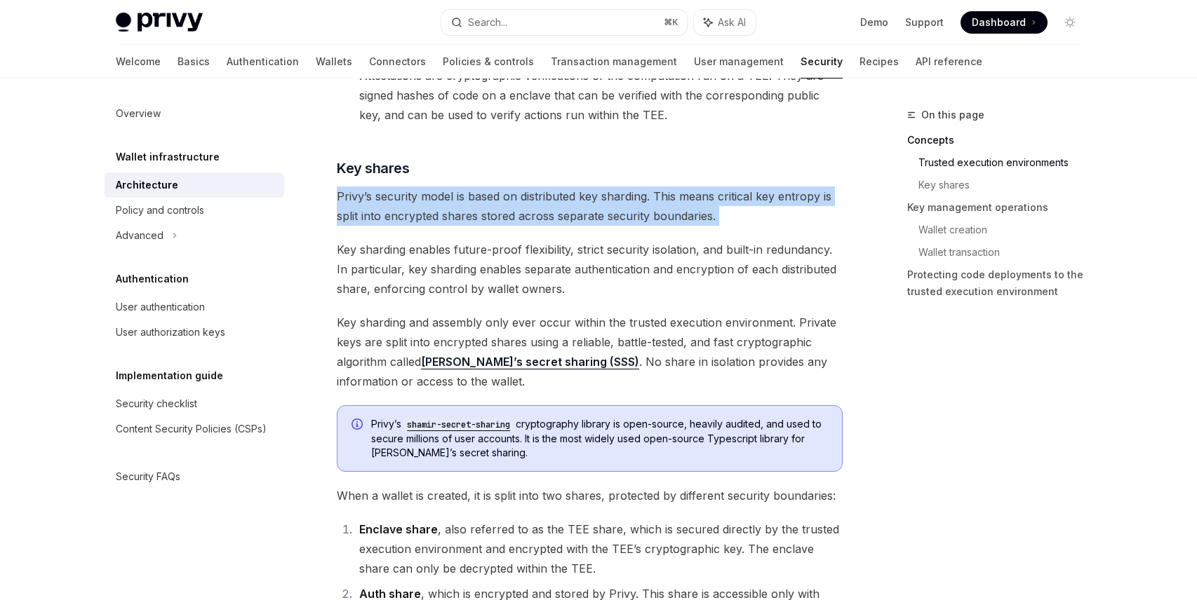
click at [497, 210] on span "Privy’s security model is based on distributed key sharding. This means critica…" at bounding box center [590, 206] width 506 height 39
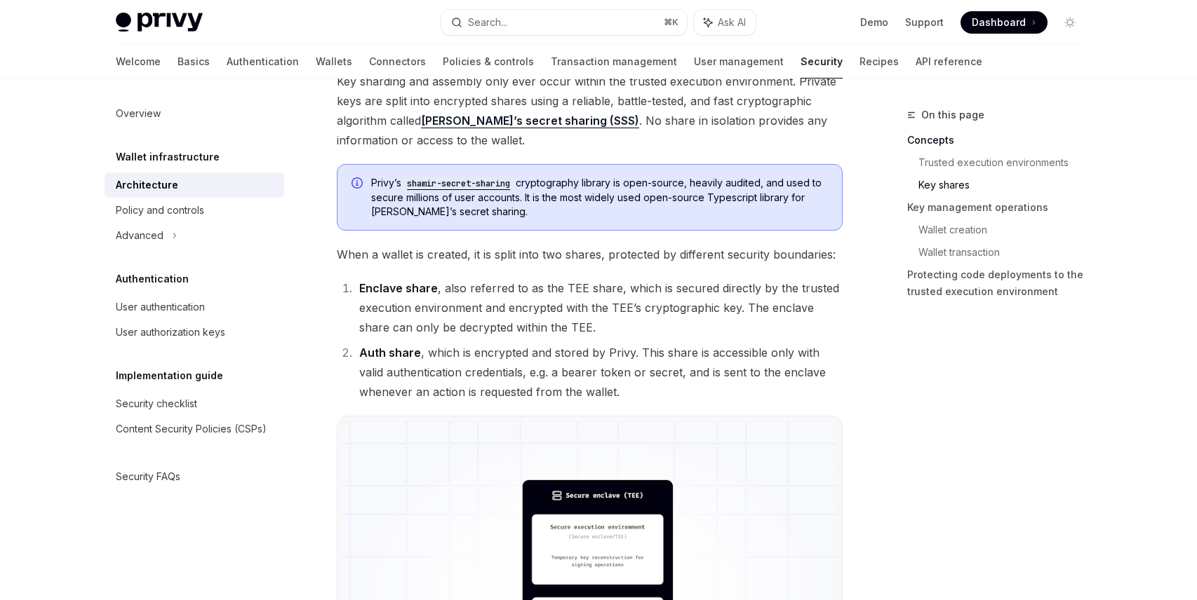
click at [442, 299] on li "Enclave share , also referred to as the TEE share, which is secured directly by…" at bounding box center [598, 307] width 487 height 59
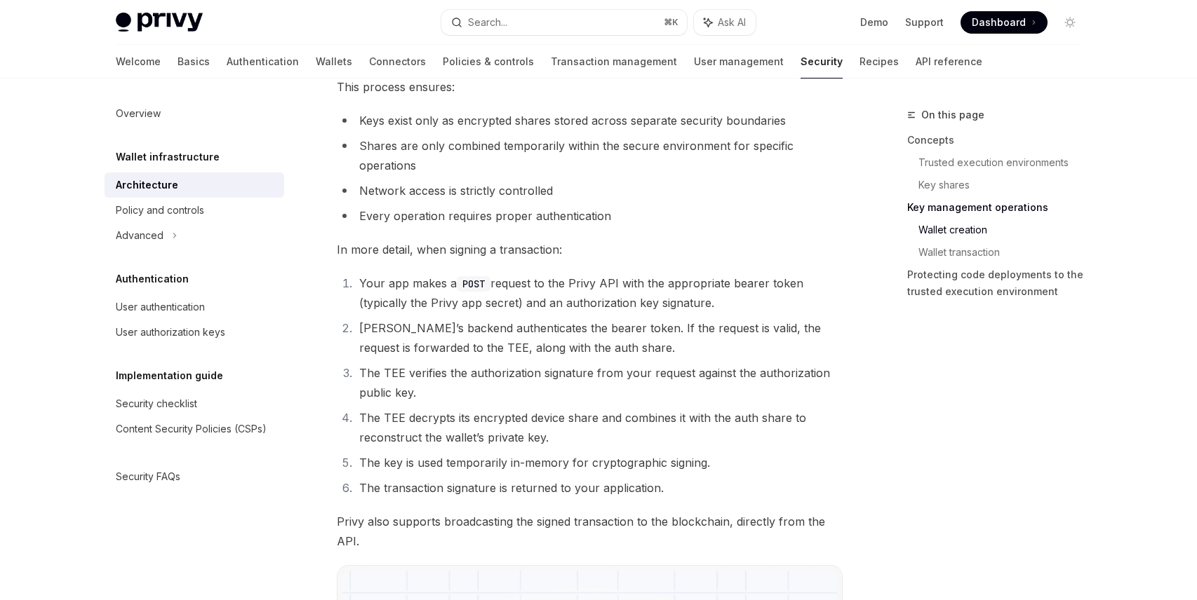
scroll to position [2155, 0]
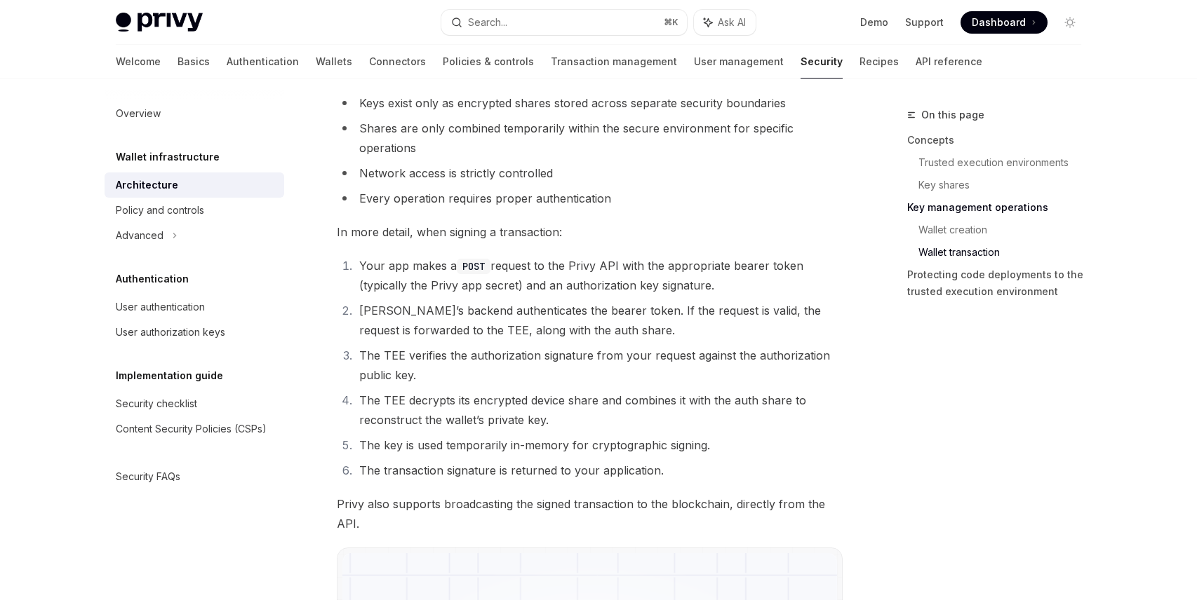
click at [499, 281] on li "Your app makes a POST request to the Privy API with the appropriate bearer toke…" at bounding box center [598, 275] width 487 height 39
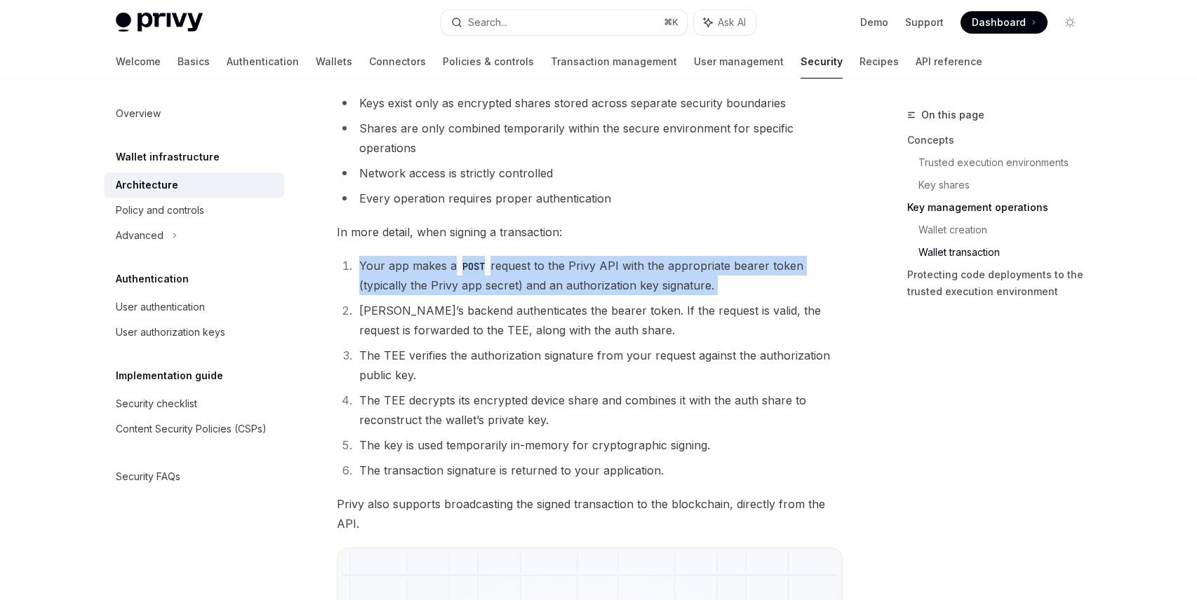
click at [499, 281] on li "Your app makes a POST request to the Privy API with the appropriate bearer toke…" at bounding box center [598, 275] width 487 height 39
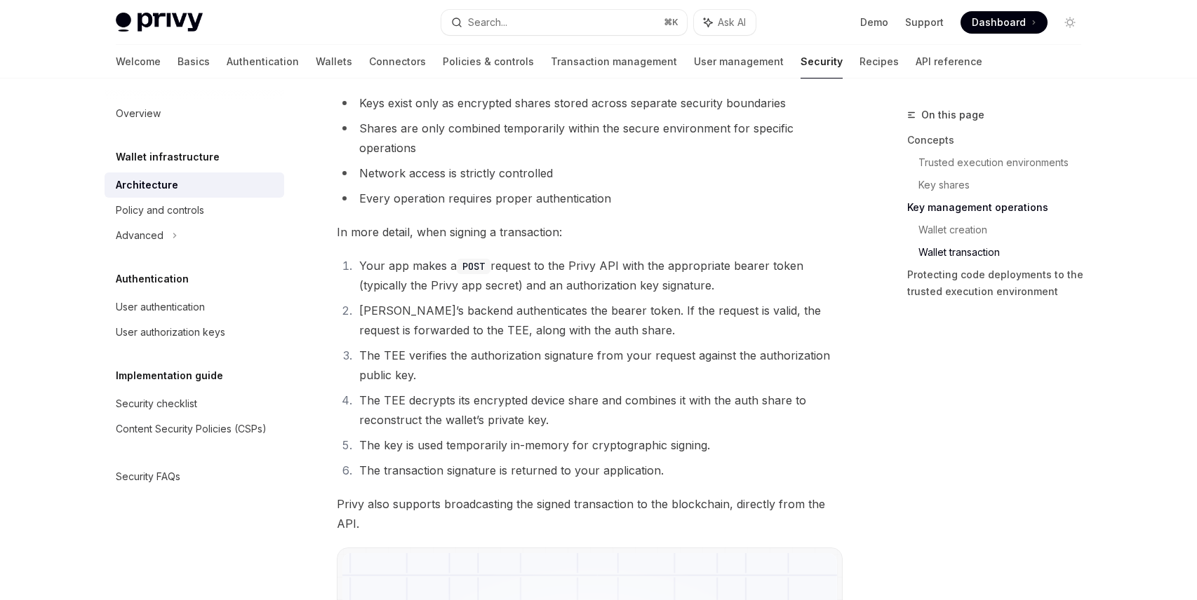
click at [509, 281] on li "Your app makes a POST request to the Privy API with the appropriate bearer toke…" at bounding box center [598, 275] width 487 height 39
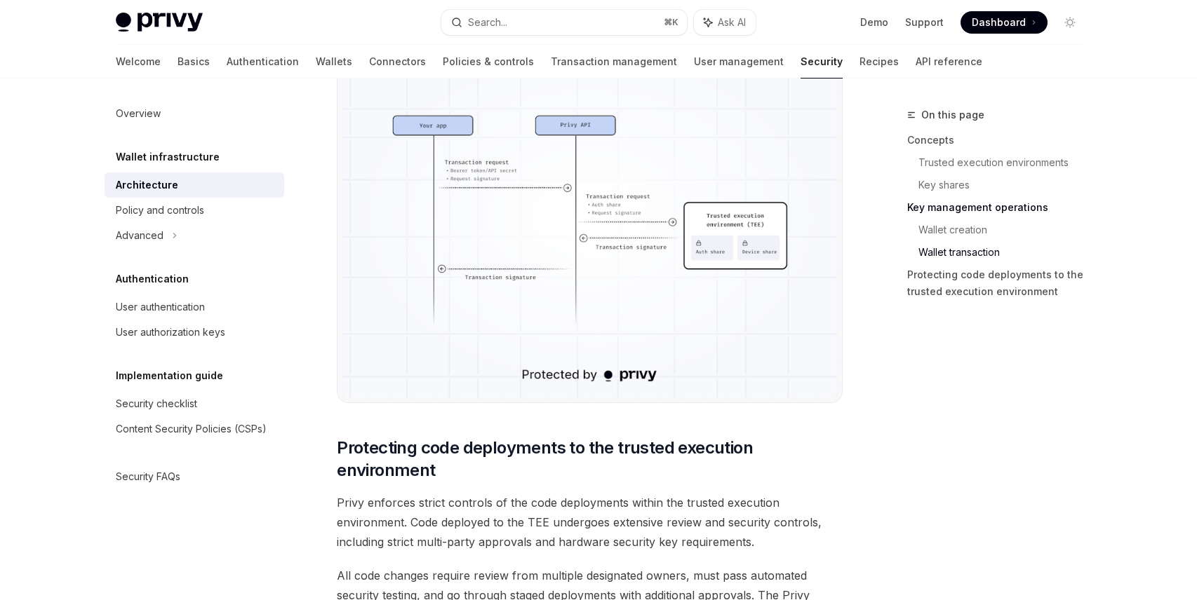
scroll to position [2835, 0]
